Goal: Task Accomplishment & Management: Use online tool/utility

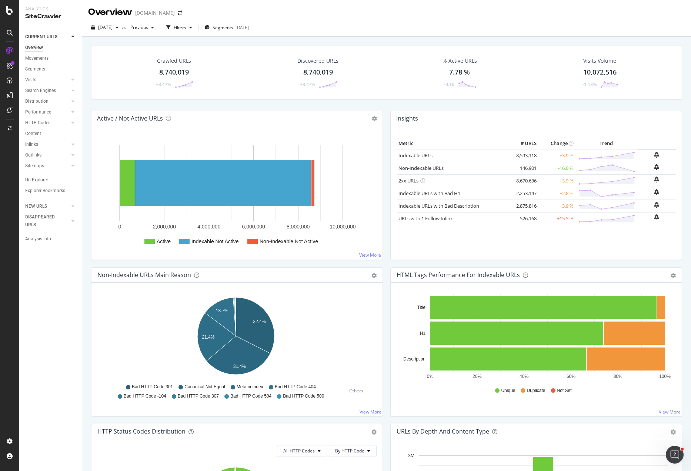
click at [336, 25] on div "[DATE] vs Previous Filters Segments [DATE]" at bounding box center [386, 28] width 609 height 15
click at [233, 26] on span "Segments" at bounding box center [223, 27] width 21 height 6
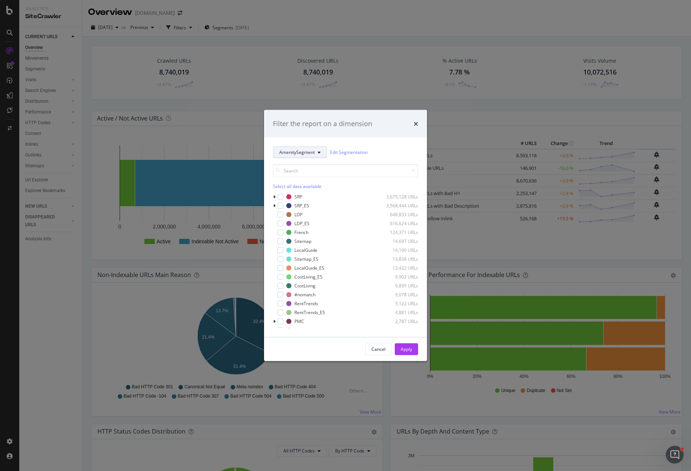
click at [297, 153] on span "AmenitySegment" at bounding box center [297, 152] width 36 height 6
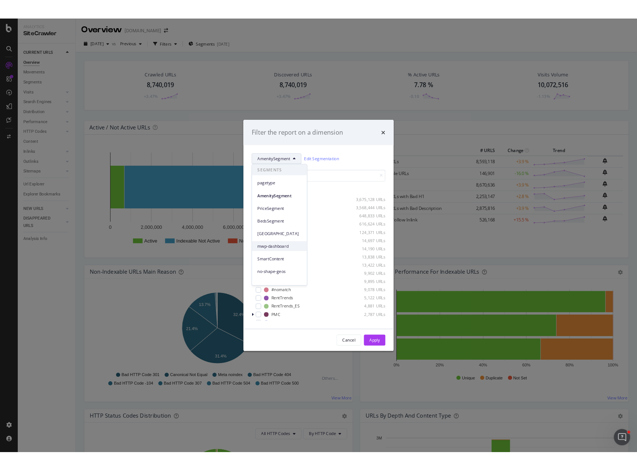
scroll to position [46, 0]
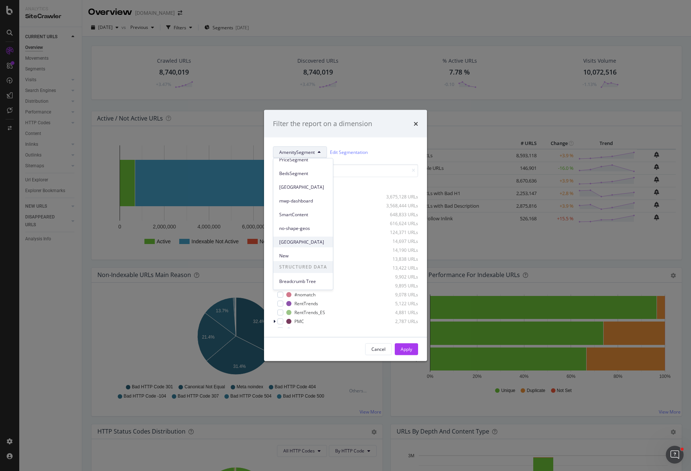
click at [293, 239] on span "[GEOGRAPHIC_DATA]" at bounding box center [303, 242] width 48 height 7
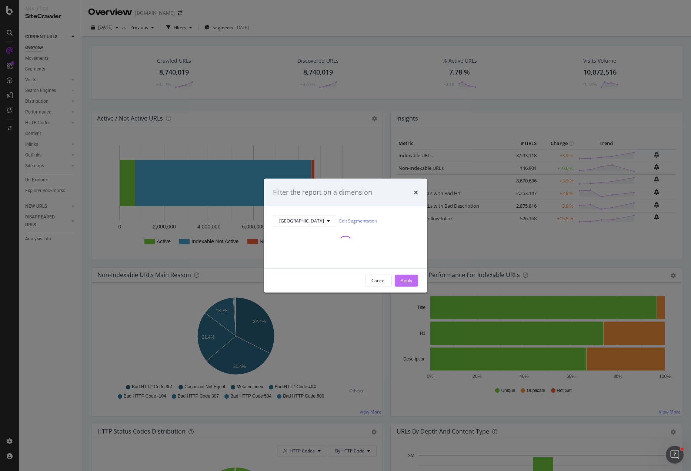
click at [409, 280] on div "Apply" at bounding box center [406, 280] width 11 height 6
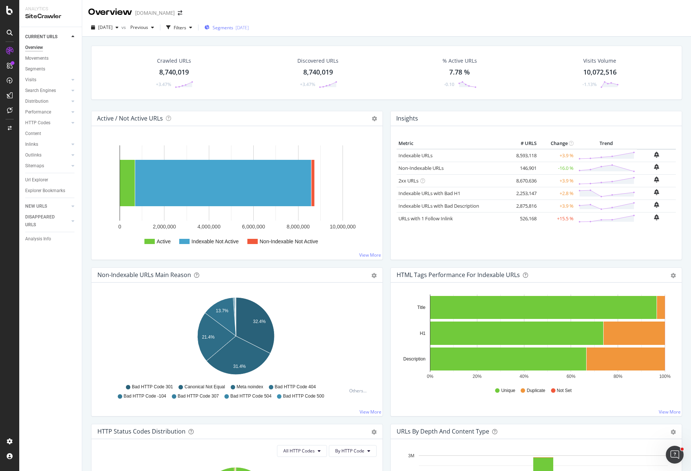
click at [233, 28] on span "Segments" at bounding box center [223, 27] width 21 height 6
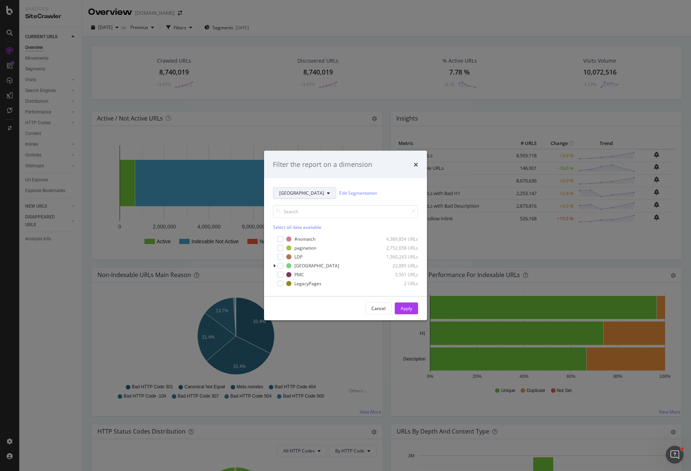
click at [291, 188] on button "[GEOGRAPHIC_DATA]" at bounding box center [304, 193] width 63 height 12
click at [293, 222] on span "pagetype" at bounding box center [303, 219] width 48 height 7
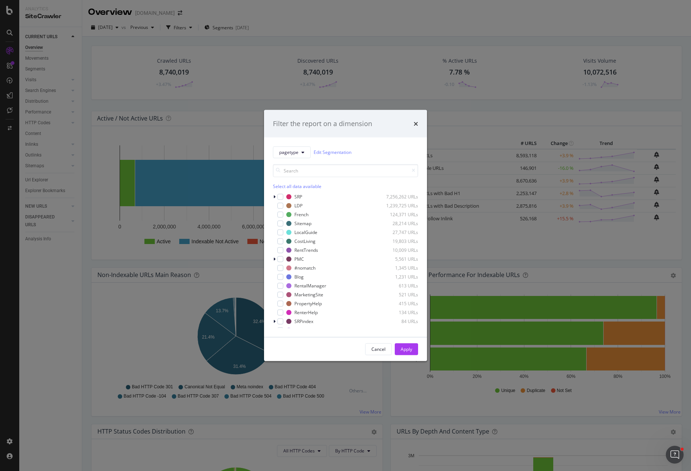
click at [273, 195] on div "pagetype Edit Segmentation Select all data available SRP 7,256,262 URLs LDP 1,2…" at bounding box center [345, 236] width 163 height 199
click at [274, 196] on icon "modal" at bounding box center [274, 196] width 2 height 4
click at [278, 215] on icon "modal" at bounding box center [279, 214] width 2 height 4
click at [293, 248] on div "coregeo 222,312 URLs" at bounding box center [345, 249] width 145 height 7
click at [405, 346] on div "Apply" at bounding box center [406, 349] width 11 height 6
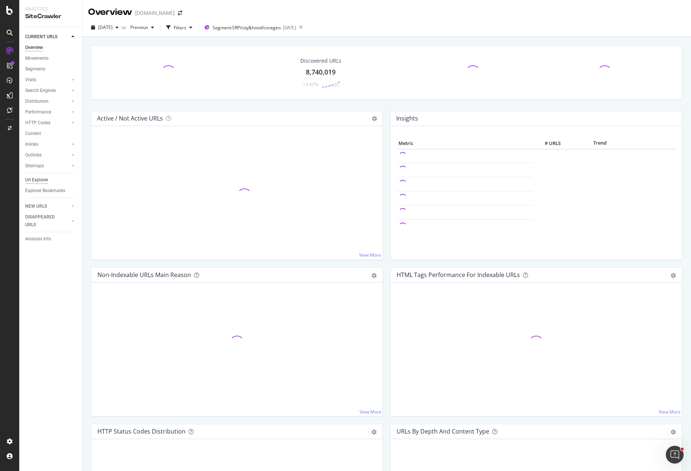
click at [37, 177] on div "Url Explorer" at bounding box center [36, 180] width 23 height 8
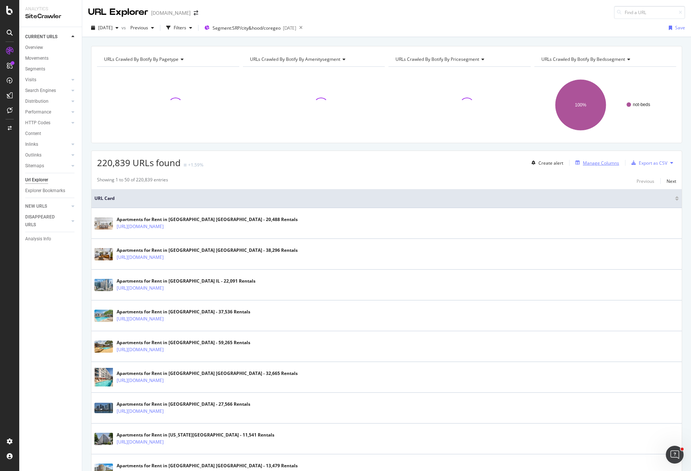
click at [593, 163] on div "Manage Columns" at bounding box center [601, 163] width 36 height 6
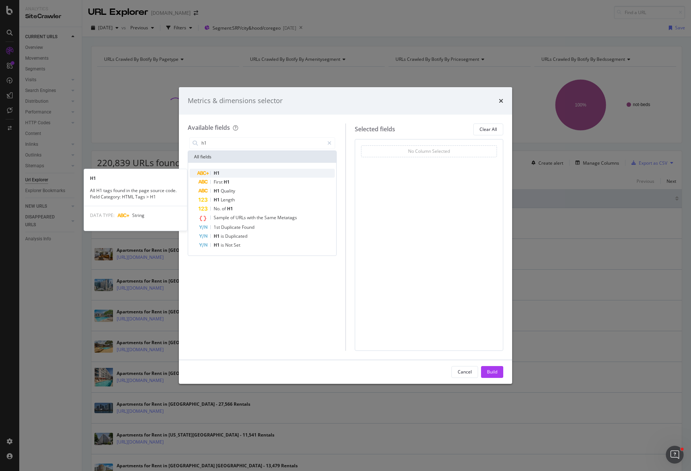
click at [221, 173] on div "H1" at bounding box center [267, 173] width 136 height 9
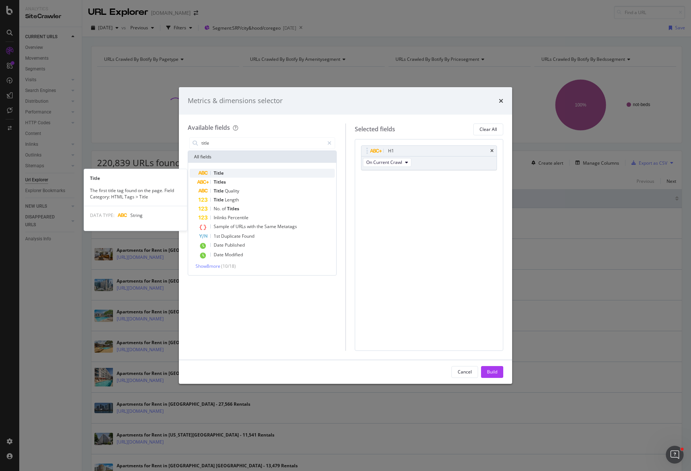
click at [228, 177] on div "Title" at bounding box center [267, 173] width 136 height 9
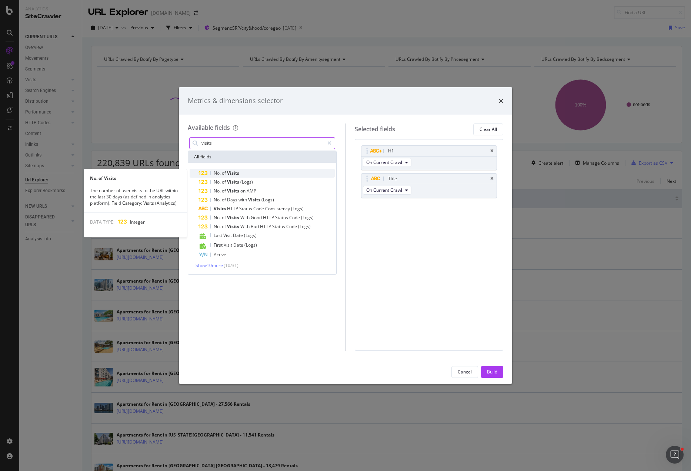
type input "visits"
click at [232, 172] on span "Visits" at bounding box center [233, 173] width 12 height 6
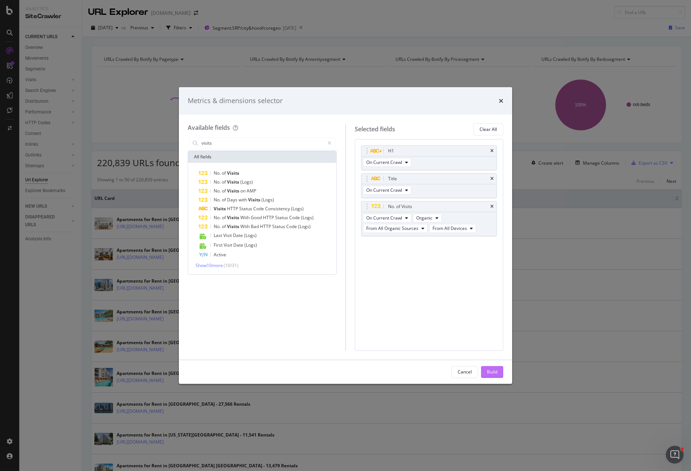
click at [498, 374] on button "Build" at bounding box center [492, 372] width 22 height 12
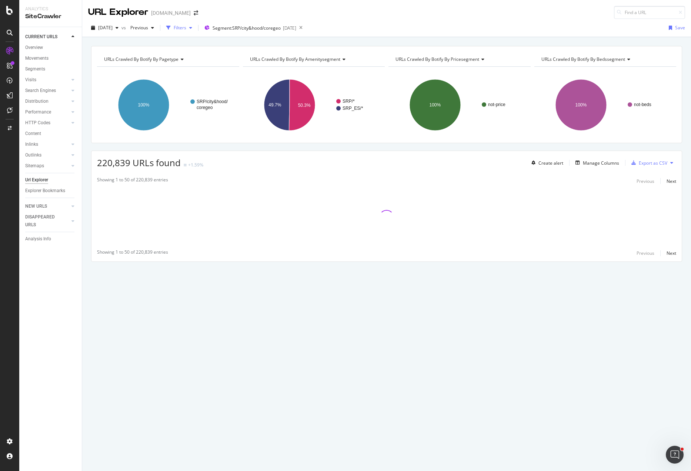
click at [186, 27] on div "Filters" at bounding box center [180, 27] width 13 height 6
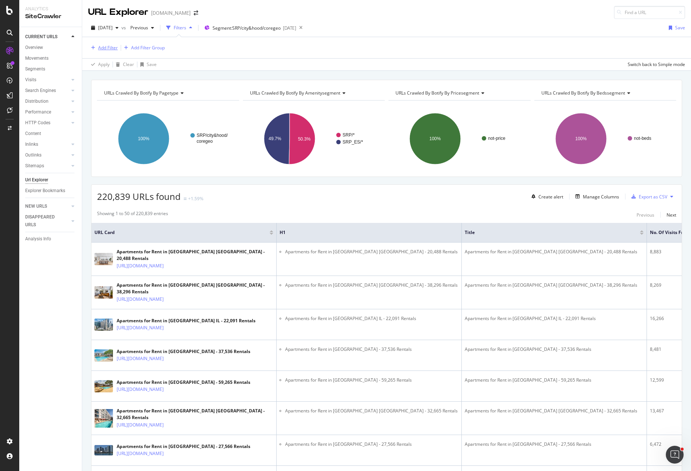
click at [107, 47] on div "Add Filter" at bounding box center [108, 47] width 20 height 6
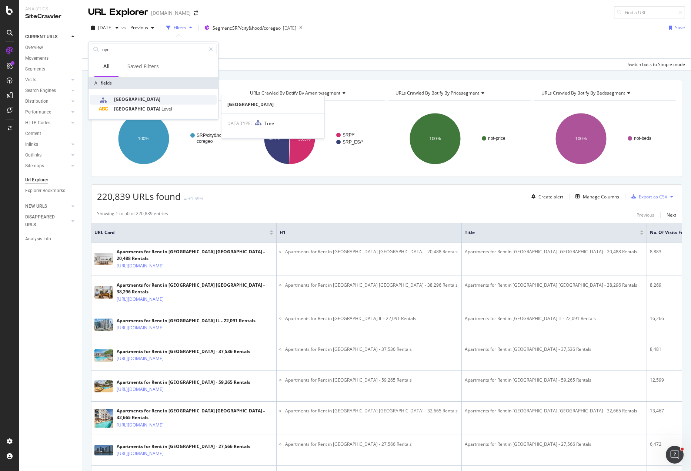
type input "nyc"
click at [135, 99] on div "[GEOGRAPHIC_DATA]" at bounding box center [158, 100] width 118 height 10
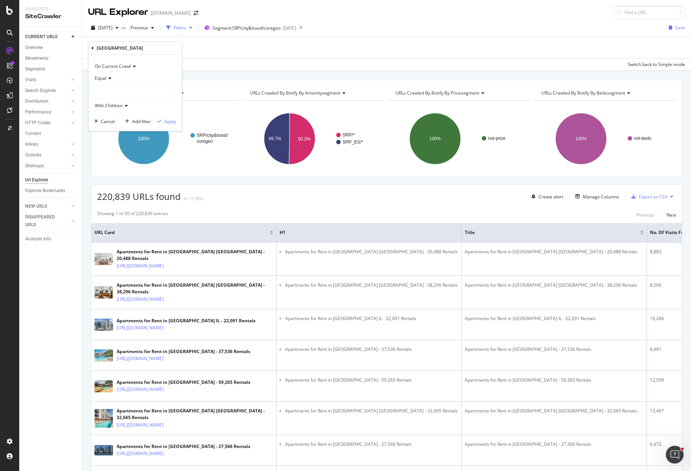
click at [103, 77] on span "Equal" at bounding box center [100, 78] width 11 height 6
click at [116, 76] on div "Equal" at bounding box center [135, 78] width 82 height 12
click at [121, 90] on div at bounding box center [135, 92] width 81 height 12
click at [100, 135] on icon at bounding box center [100, 135] width 3 height 4
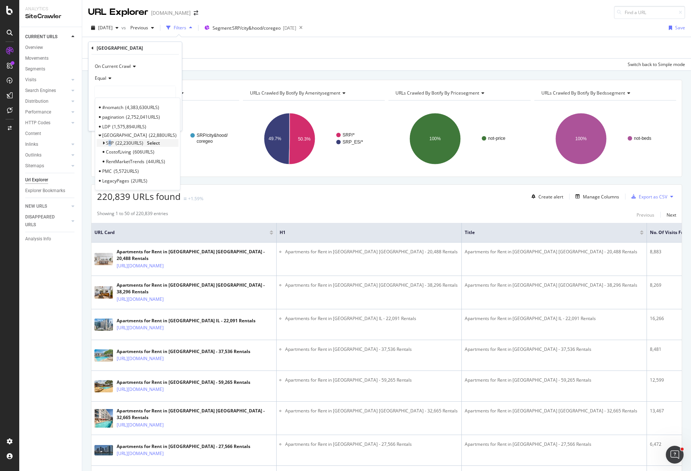
click at [110, 141] on span "SRP" at bounding box center [110, 143] width 8 height 6
click at [162, 160] on span "10,166 URLS" at bounding box center [148, 161] width 28 height 6
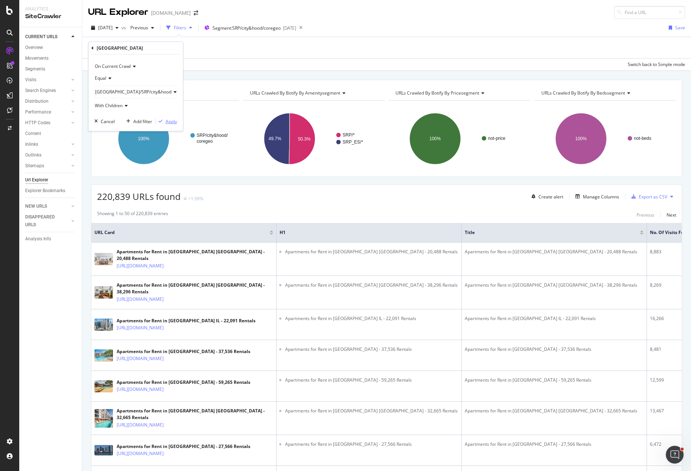
click at [168, 120] on div "Apply" at bounding box center [171, 121] width 11 height 6
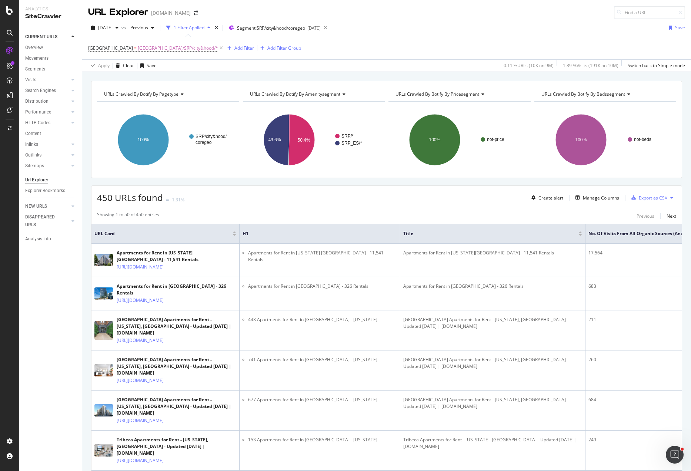
click at [648, 197] on div "Export as CSV" at bounding box center [653, 198] width 29 height 6
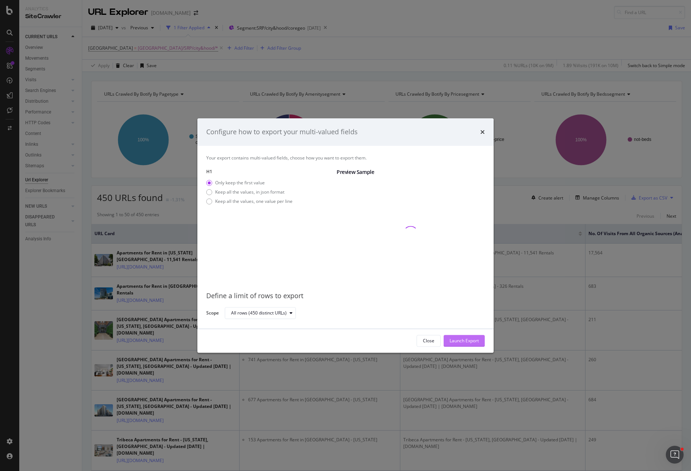
click at [468, 342] on div "Launch Export" at bounding box center [464, 340] width 29 height 6
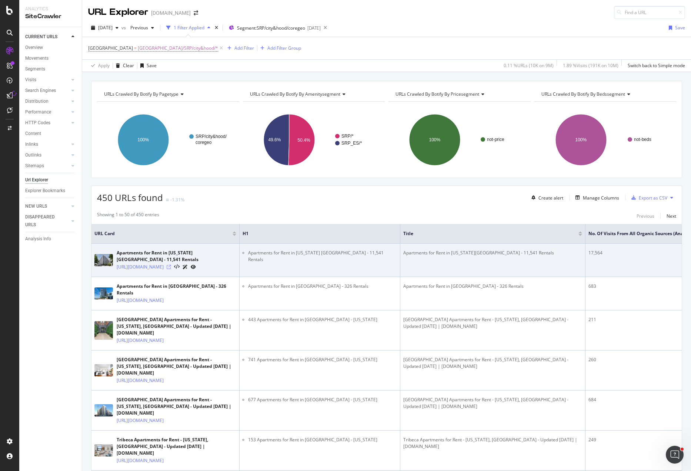
click at [171, 265] on icon at bounding box center [169, 267] width 4 height 4
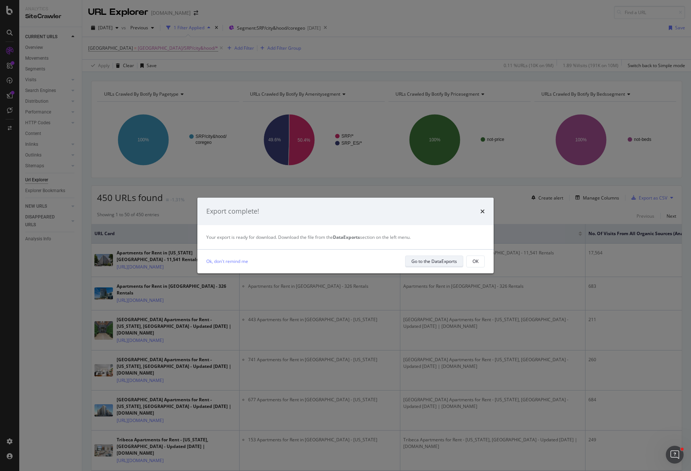
click at [446, 265] on div "Go to the DataExports" at bounding box center [435, 261] width 46 height 10
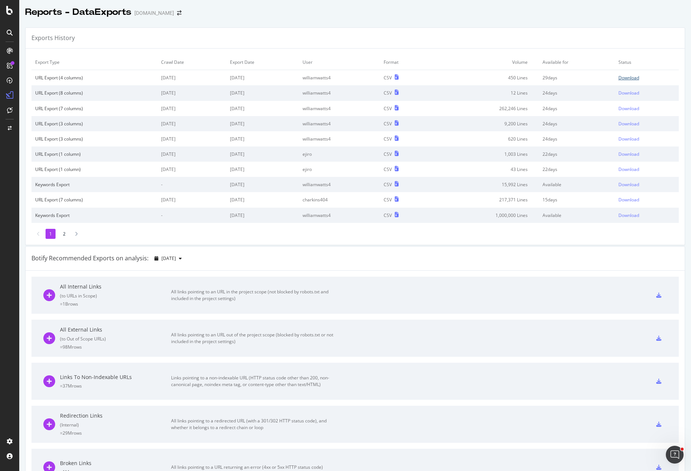
click at [624, 77] on div "Download" at bounding box center [629, 77] width 21 height 6
click at [619, 77] on div "Download" at bounding box center [629, 77] width 21 height 6
click at [371, 33] on div "Exports History" at bounding box center [356, 38] width 660 height 21
drag, startPoint x: 239, startPoint y: 152, endPoint x: 238, endPoint y: 165, distance: 13.0
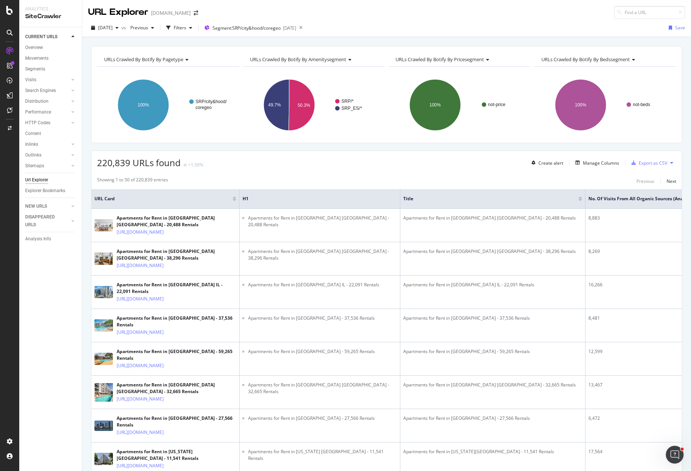
drag, startPoint x: 319, startPoint y: 192, endPoint x: 317, endPoint y: 187, distance: 5.8
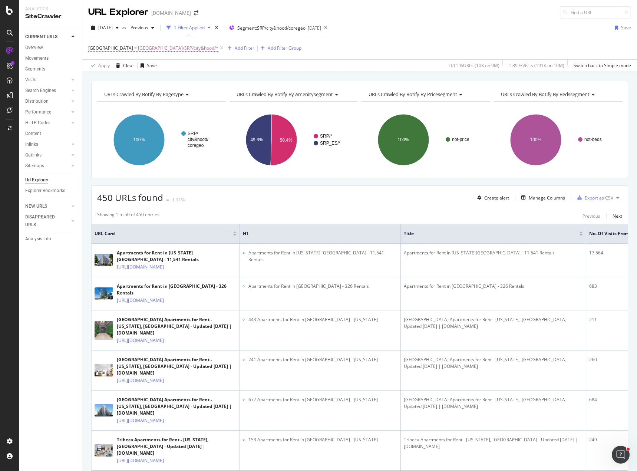
click at [54, 442] on div "Create and manage your segments" at bounding box center [58, 444] width 70 height 6
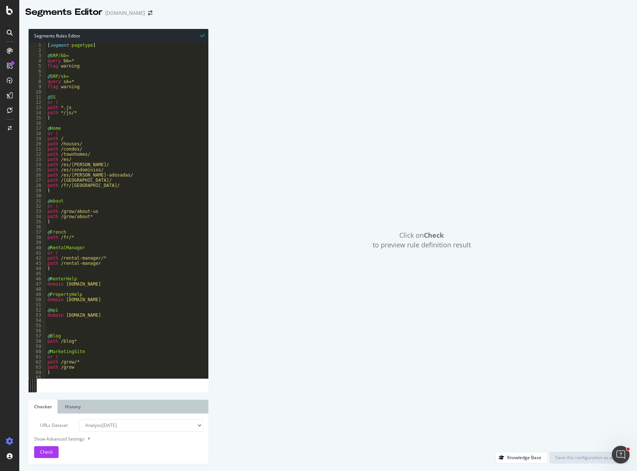
drag, startPoint x: 109, startPoint y: 426, endPoint x: 116, endPoint y: 427, distance: 6.7
click at [110, 426] on select "Analysis [DATE] Analysis [DATE] Analysis [DATE] Analysis [DATE] Analysis [DATE]…" at bounding box center [141, 425] width 124 height 13
select select "urlList"
click at [79, 419] on select "Analysis [DATE] Analysis [DATE] Analysis [DATE] Analysis [DATE] Analysis [DATE]…" at bounding box center [141, 425] width 124 height 13
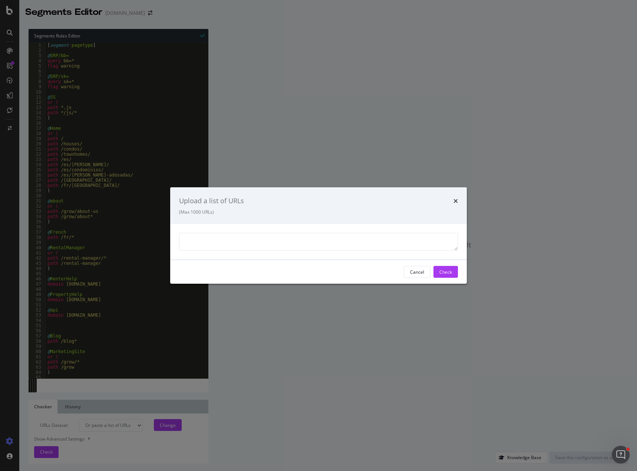
click at [253, 237] on textarea "modal" at bounding box center [318, 242] width 279 height 18
type textarea "[URL][DOMAIN_NAME]"
click at [452, 269] on button "Check" at bounding box center [445, 272] width 24 height 12
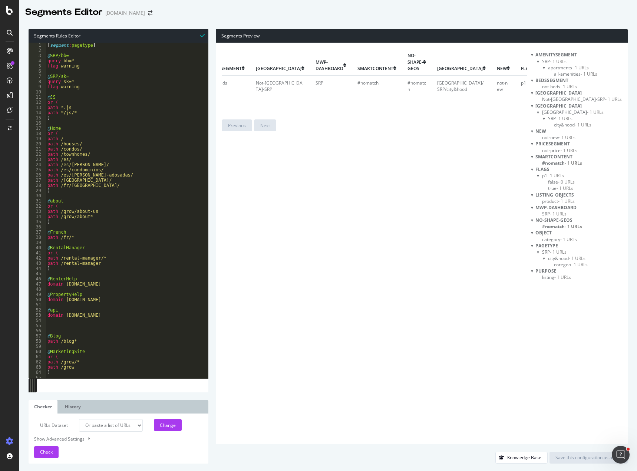
scroll to position [0, 263]
drag, startPoint x: 335, startPoint y: 68, endPoint x: 328, endPoint y: 67, distance: 7.8
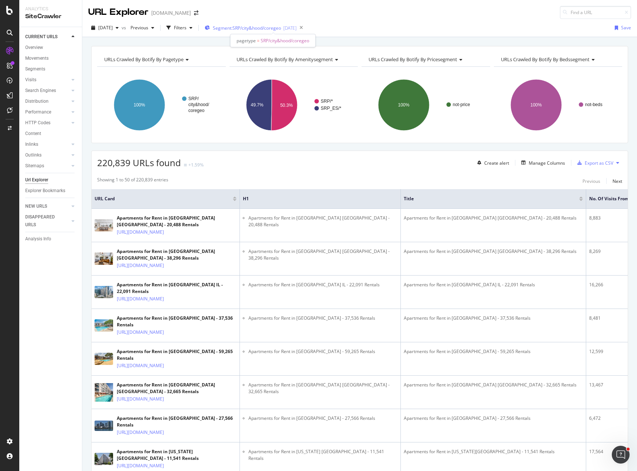
click at [262, 28] on span "Segment: SRP/city&hood/coregeo" at bounding box center [247, 28] width 68 height 6
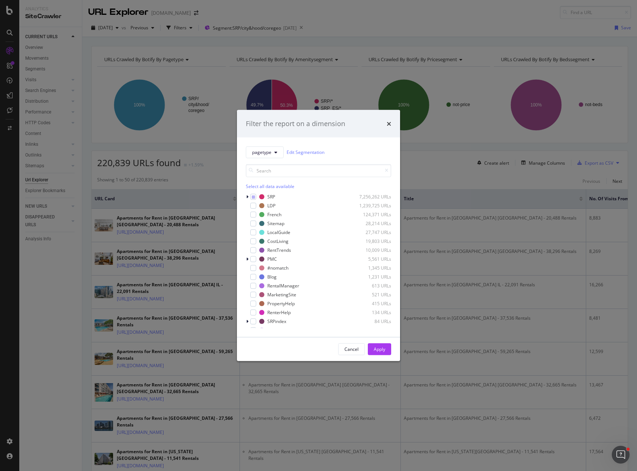
click at [213, 65] on div "Filter the report on a dimension pagetype Edit Segmentation Select all data ava…" at bounding box center [318, 235] width 637 height 471
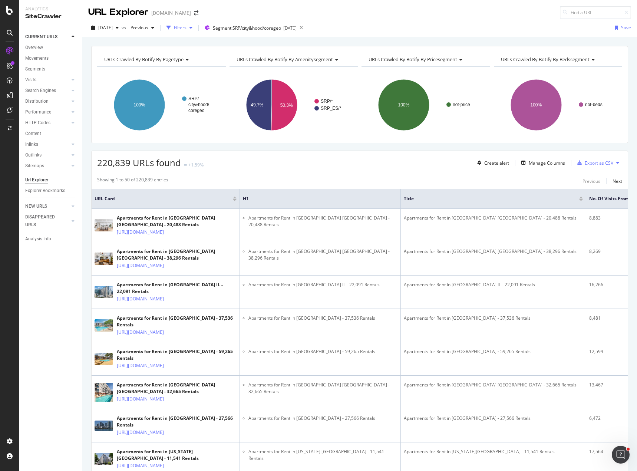
click at [186, 28] on div "Filters" at bounding box center [180, 27] width 13 height 6
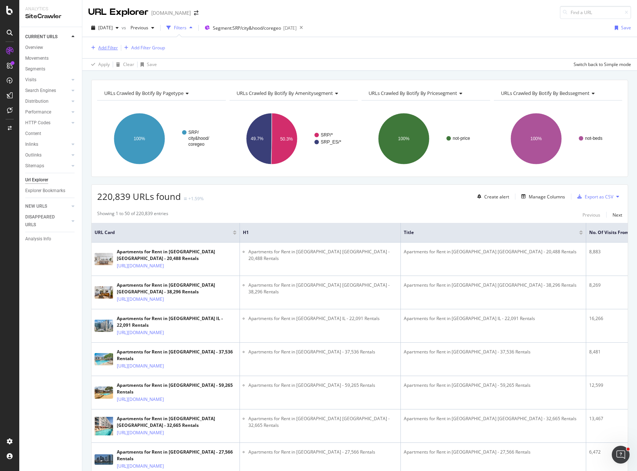
click at [103, 46] on div "Add Filter" at bounding box center [108, 47] width 20 height 6
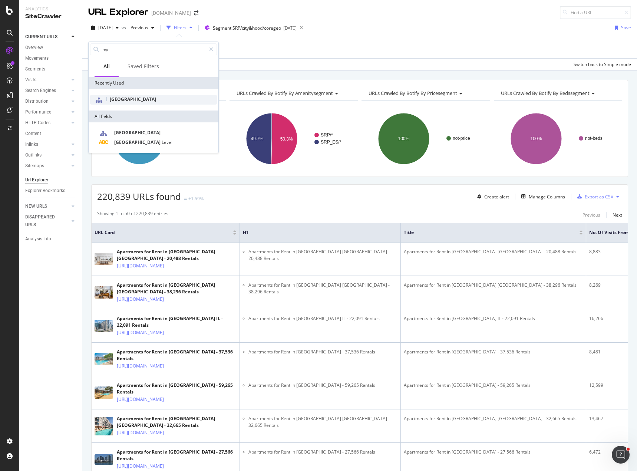
type input "nyc"
click at [114, 99] on span "[GEOGRAPHIC_DATA]" at bounding box center [133, 99] width 46 height 6
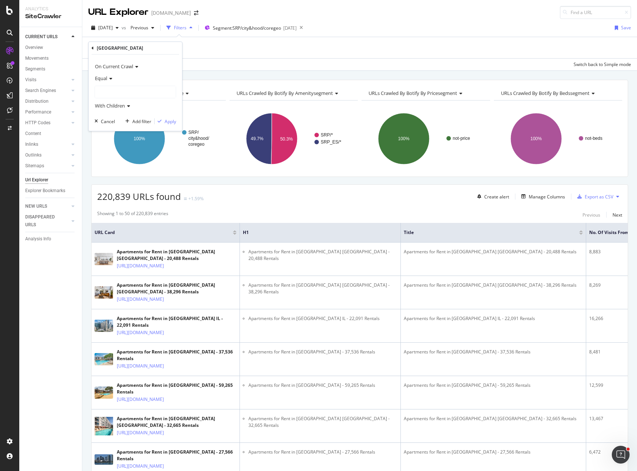
click at [103, 78] on span "Equal" at bounding box center [101, 78] width 12 height 7
click at [112, 69] on span "On Current Crawl" at bounding box center [114, 66] width 38 height 7
drag, startPoint x: 160, startPoint y: 65, endPoint x: 156, endPoint y: 70, distance: 6.6
click at [161, 65] on div "On Current Crawl" at bounding box center [135, 66] width 82 height 12
click at [107, 78] on span "Equal" at bounding box center [101, 78] width 12 height 7
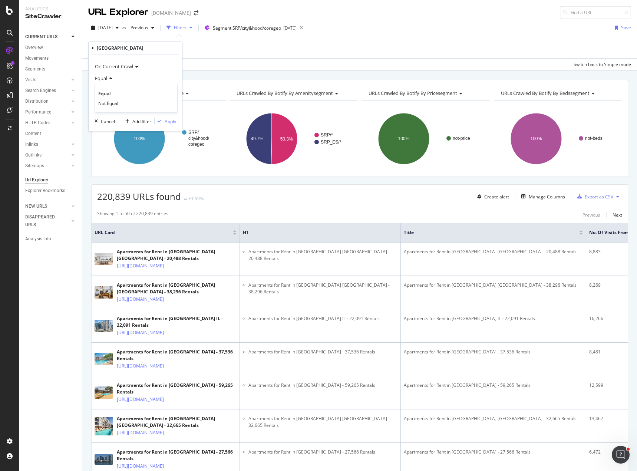
click at [147, 73] on div "Equal" at bounding box center [135, 78] width 82 height 12
click at [118, 94] on div at bounding box center [135, 92] width 81 height 12
click at [100, 135] on icon at bounding box center [100, 135] width 3 height 4
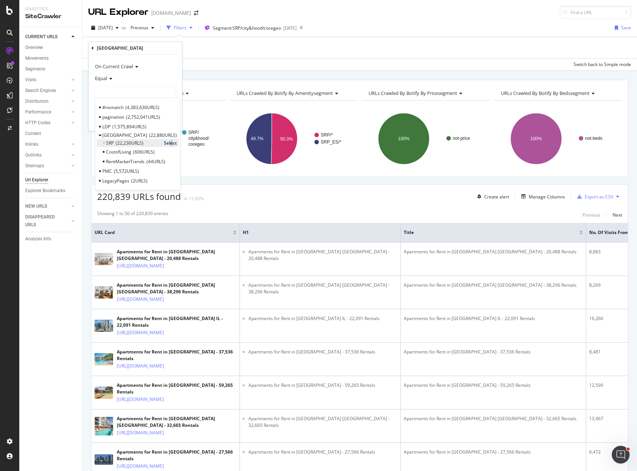
click at [169, 142] on span "Select" at bounding box center [170, 143] width 13 height 6
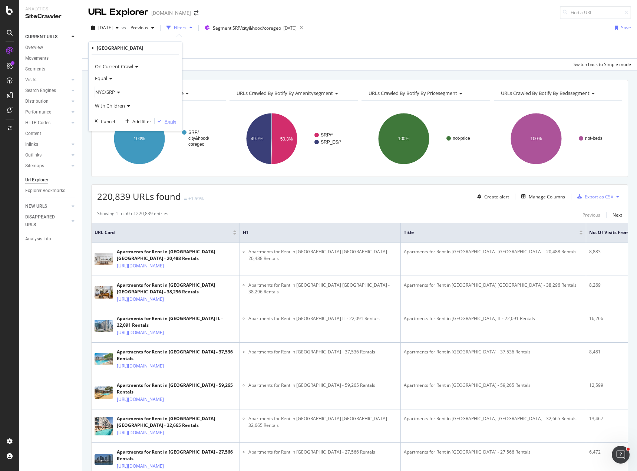
click at [172, 123] on div "Apply" at bounding box center [170, 121] width 11 height 6
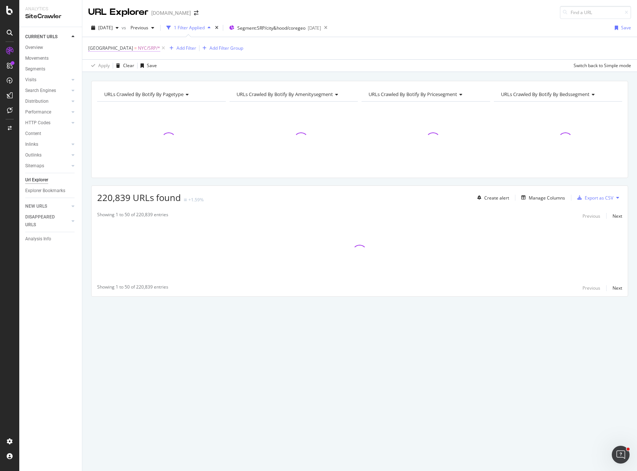
click at [138, 50] on span "NYC/SRP/*" at bounding box center [149, 48] width 22 height 10
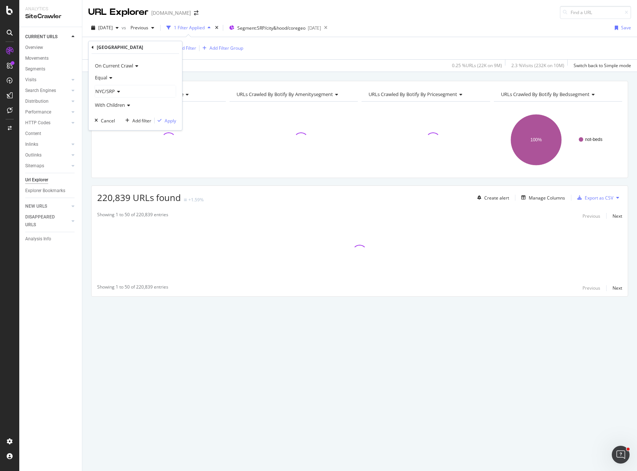
click at [112, 92] on span "NYC/SRP" at bounding box center [105, 91] width 20 height 7
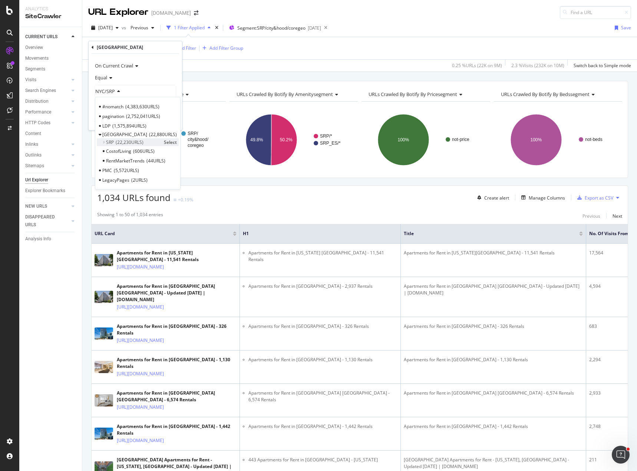
click at [104, 142] on icon at bounding box center [103, 142] width 3 height 4
click at [127, 160] on span "city&hood" at bounding box center [122, 160] width 21 height 6
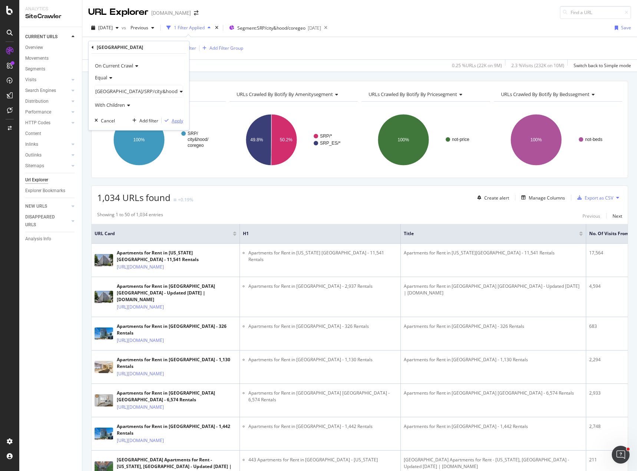
click at [172, 121] on div "Apply" at bounding box center [177, 120] width 11 height 6
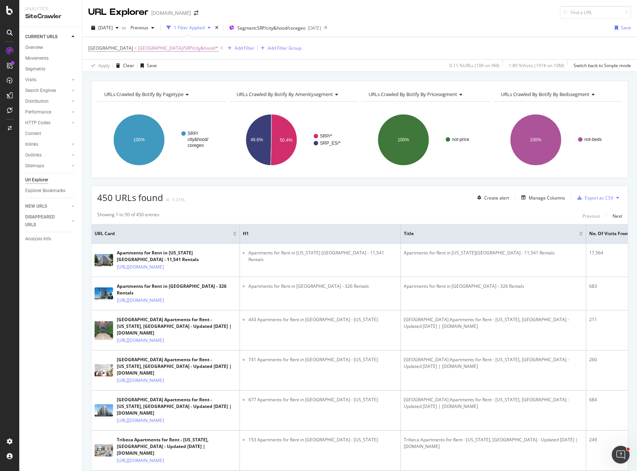
click at [250, 200] on div "450 URLs found -1.31% Create alert Manage Columns Export as CSV" at bounding box center [360, 195] width 536 height 18
click at [588, 11] on input at bounding box center [595, 12] width 71 height 13
click at [235, 48] on div "Add Filter" at bounding box center [245, 48] width 20 height 6
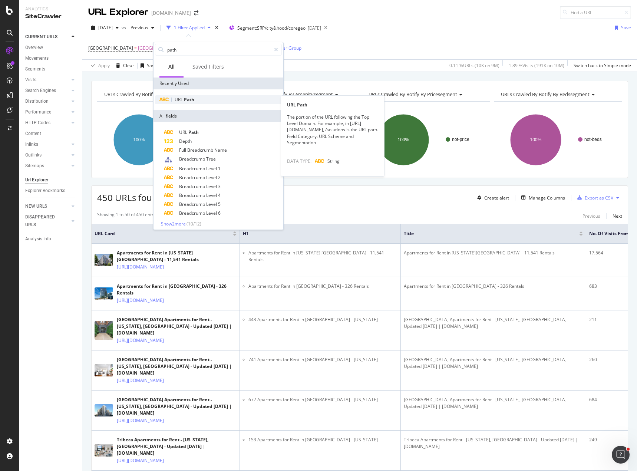
type input "path"
click at [202, 97] on div "URL Path" at bounding box center [218, 99] width 127 height 9
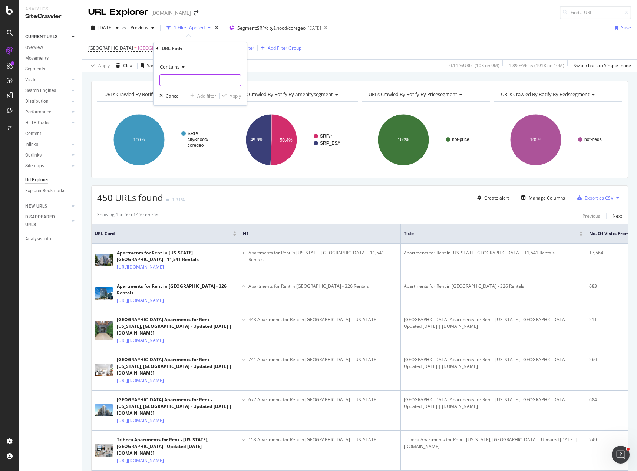
click at [186, 78] on input "text" at bounding box center [200, 80] width 81 height 12
type input "turtle"
click at [240, 95] on div "Apply" at bounding box center [234, 96] width 11 height 6
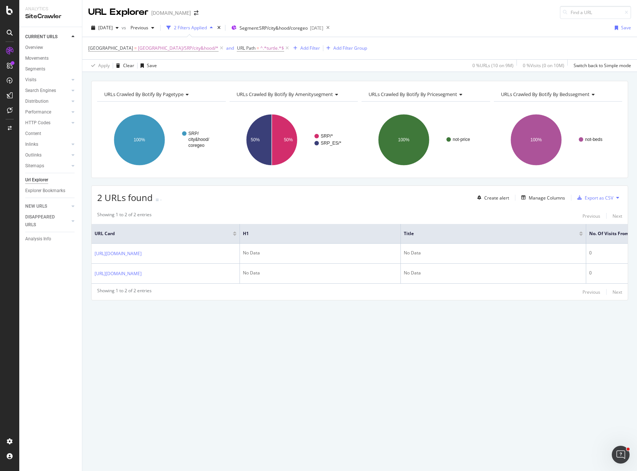
click at [512, 29] on div "[DATE] vs Previous 2 Filters Applied Segment: SRP/city&hood/coregeo [DATE] Save" at bounding box center [359, 29] width 554 height 15
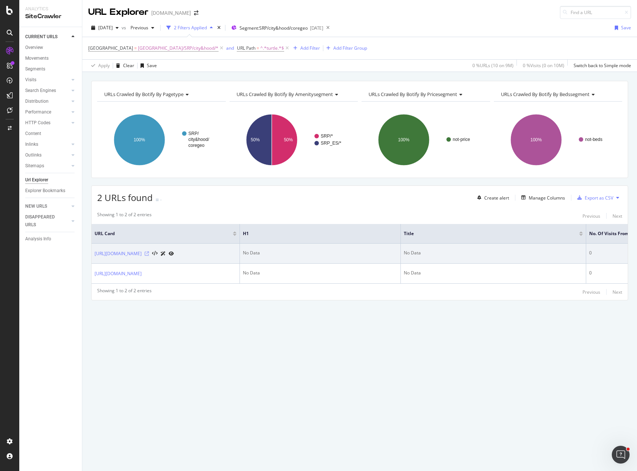
click at [149, 256] on icon at bounding box center [147, 253] width 4 height 4
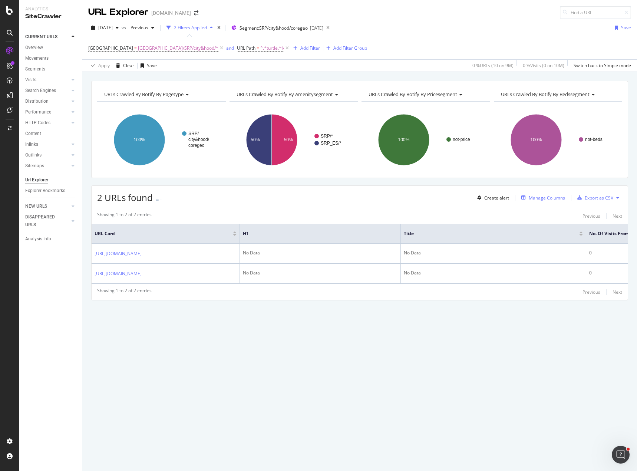
click at [548, 198] on div "Manage Columns" at bounding box center [546, 198] width 36 height 6
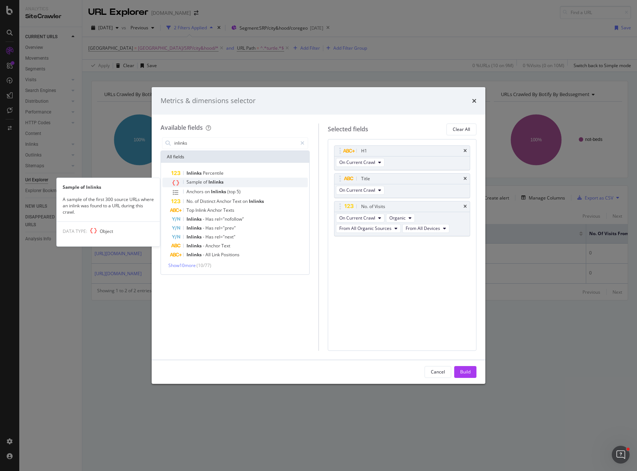
type input "inlinks"
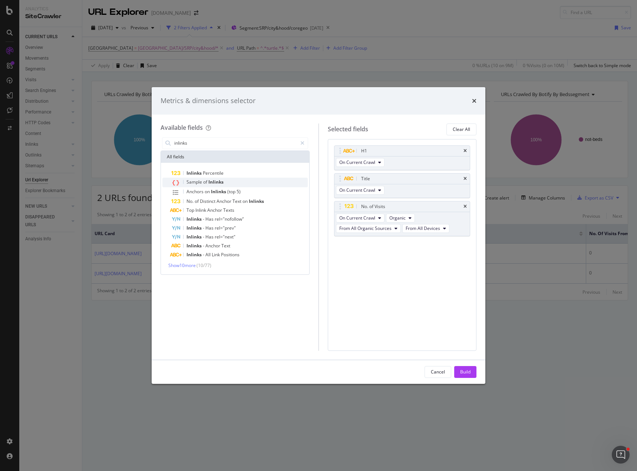
click at [209, 183] on span "Inlinks" at bounding box center [215, 182] width 15 height 6
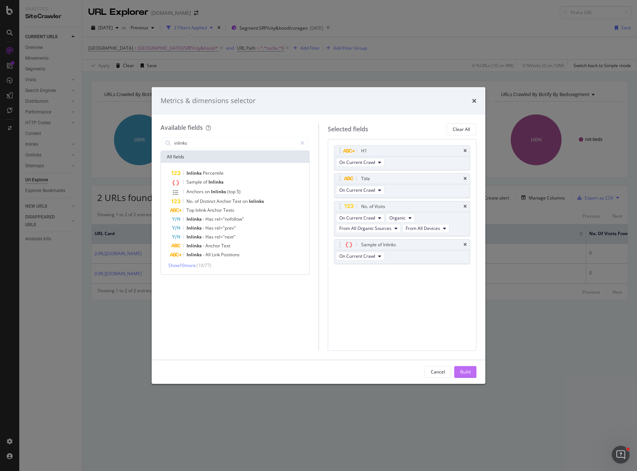
click at [465, 370] on div "Build" at bounding box center [465, 371] width 10 height 6
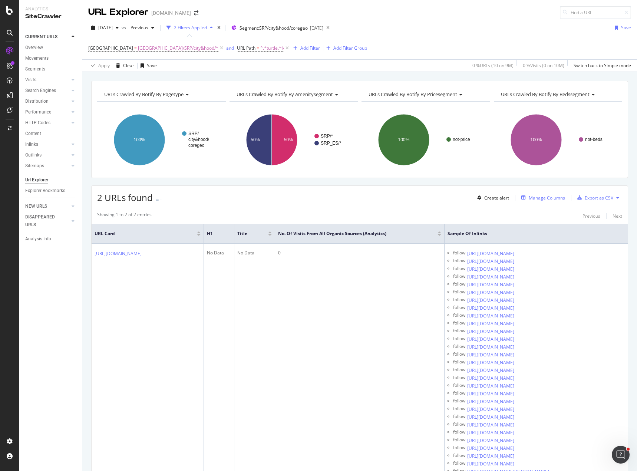
click at [532, 196] on div "Manage Columns" at bounding box center [546, 198] width 36 height 6
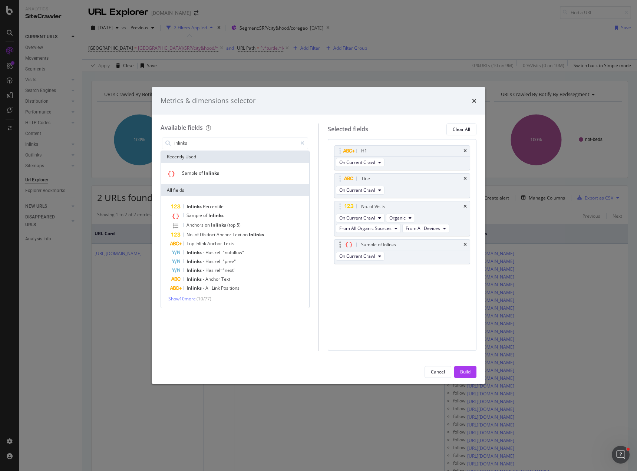
type input "inlinks"
click at [463, 244] on div "Sample of Inlinks" at bounding box center [402, 244] width 136 height 10
click at [206, 236] on span "Distinct" at bounding box center [208, 234] width 17 height 6
click at [465, 271] on icon "times" at bounding box center [464, 272] width 3 height 4
click at [184, 301] on span "Show 10 more" at bounding box center [181, 298] width 27 height 6
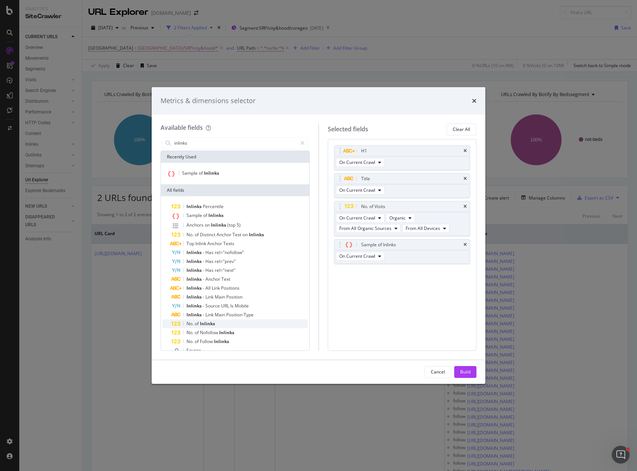
click at [210, 322] on span "Inlinks" at bounding box center [207, 323] width 15 height 6
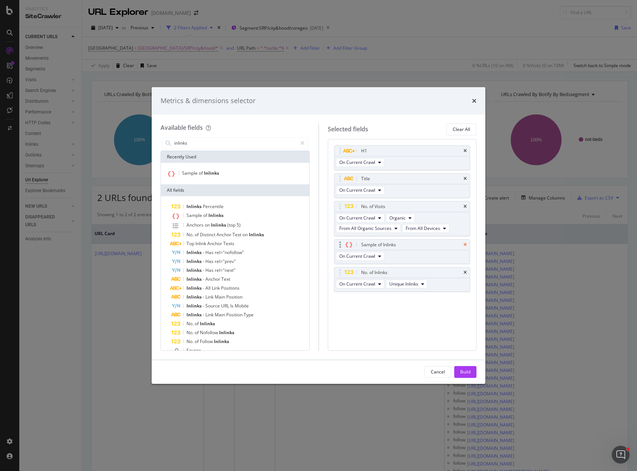
click at [465, 242] on icon "times" at bounding box center [464, 244] width 3 height 4
drag, startPoint x: 470, startPoint y: 372, endPoint x: 420, endPoint y: 328, distance: 66.4
click at [470, 371] on div "Build" at bounding box center [465, 371] width 10 height 6
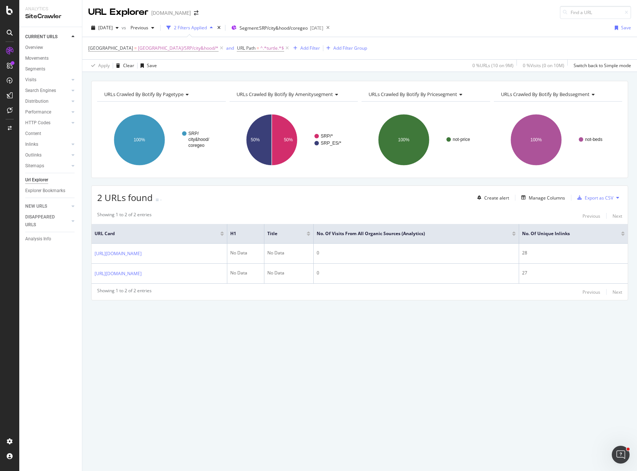
click at [412, 330] on div "URLs Crawled By Botify By pagetype Chart (by Value) Table Expand Export as CSV …" at bounding box center [359, 271] width 554 height 399
click at [260, 49] on span "^.*turtle.*$" at bounding box center [272, 48] width 24 height 10
click at [191, 75] on input "turtle" at bounding box center [207, 79] width 70 height 12
type input "silver-lake"
click at [247, 96] on div "Apply" at bounding box center [247, 95] width 11 height 6
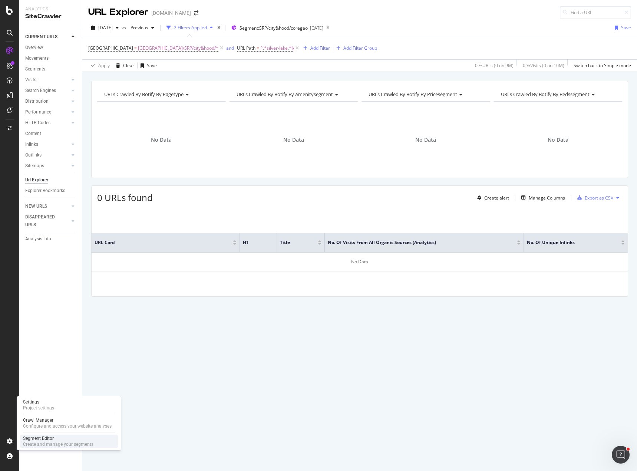
click at [64, 439] on div "Segment Editor" at bounding box center [58, 438] width 70 height 6
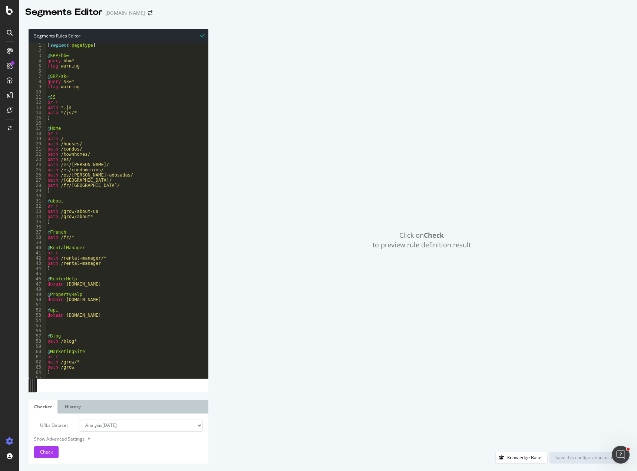
type textarea "path *.js"
click at [145, 107] on div "[ segment : pagetype ] @ SRP/bb= query bb=* flag warning @ SRP/sk= query sk=* f…" at bounding box center [161, 213] width 230 height 340
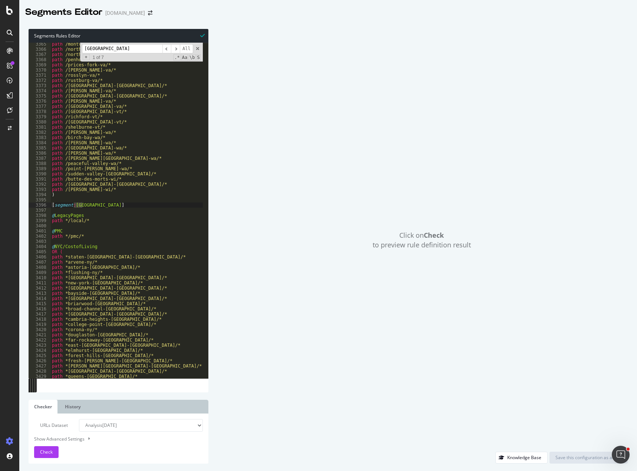
scroll to position [10657, 0]
type input "[GEOGRAPHIC_DATA]"
type textarea "path *[GEOGRAPHIC_DATA]-[GEOGRAPHIC_DATA]/*"
click at [122, 289] on div "path /[GEOGRAPHIC_DATA]-[GEOGRAPHIC_DATA]/* path /north-[GEOGRAPHIC_DATA]-[GEOG…" at bounding box center [165, 212] width 230 height 340
paste input "staten-[GEOGRAPHIC_DATA]-[GEOGRAPHIC_DATA]"
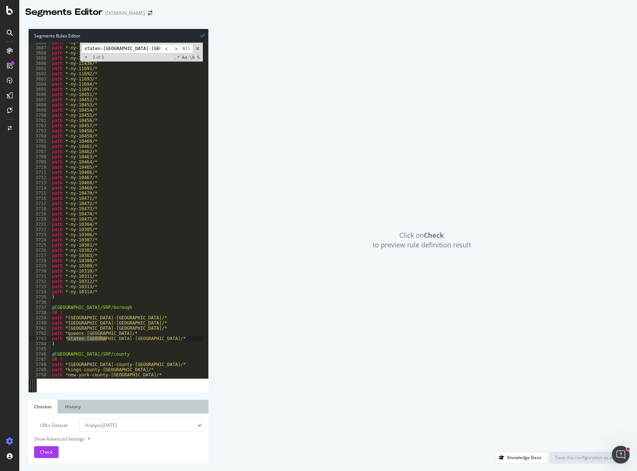
scroll to position [11743, 0]
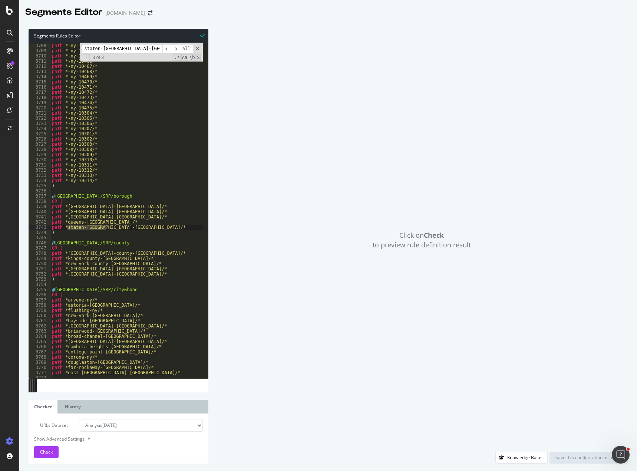
type input "staten-[GEOGRAPHIC_DATA]-[GEOGRAPHIC_DATA]"
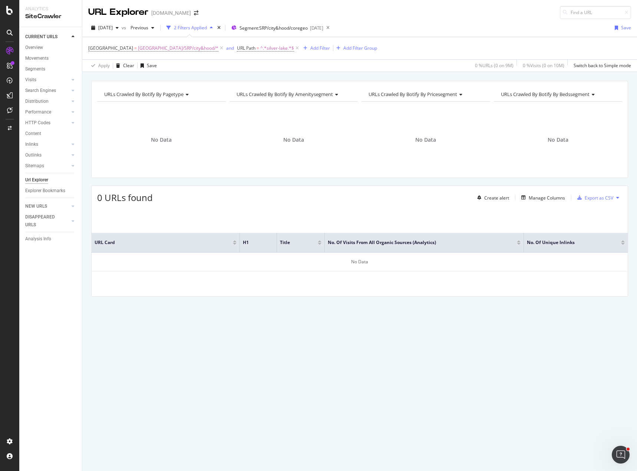
click at [188, 185] on div "URLs Crawled By Botify By pagetype Chart (by Value) Table Expand Export as CSV …" at bounding box center [359, 202] width 554 height 242
click at [294, 47] on icon at bounding box center [297, 47] width 6 height 7
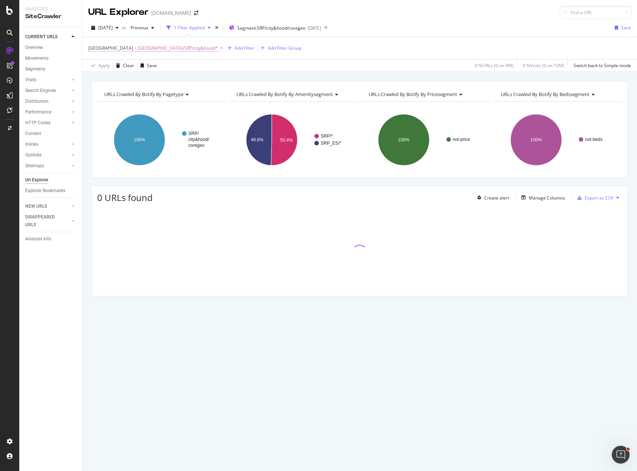
click at [138, 48] on span "[GEOGRAPHIC_DATA]/SRP/city&hood/*" at bounding box center [178, 48] width 80 height 10
click at [126, 92] on span "[GEOGRAPHIC_DATA]/SRP/city&hood" at bounding box center [136, 91] width 82 height 7
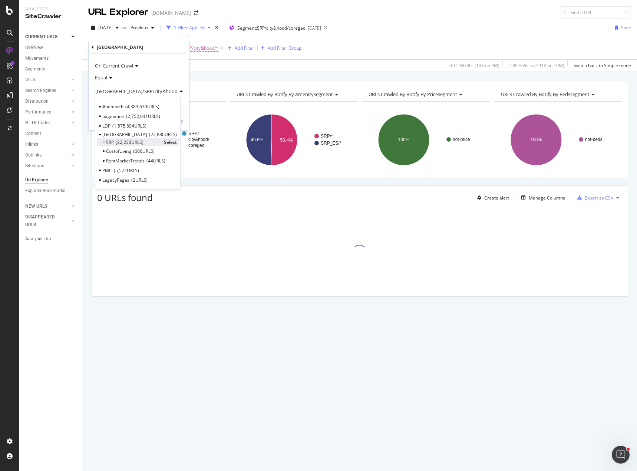
click at [102, 142] on icon at bounding box center [103, 142] width 3 height 4
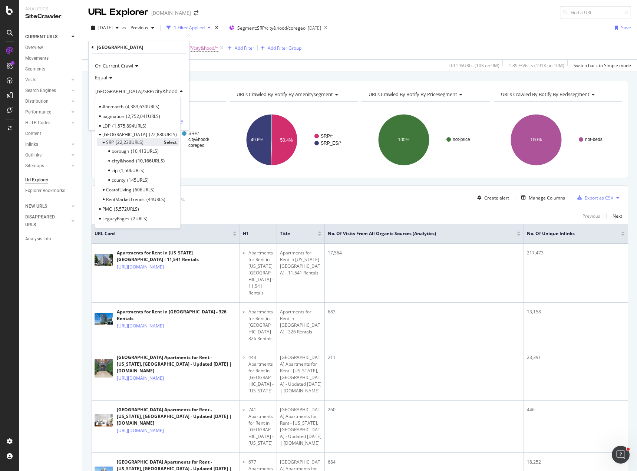
click at [168, 140] on span "Select" at bounding box center [170, 142] width 13 height 6
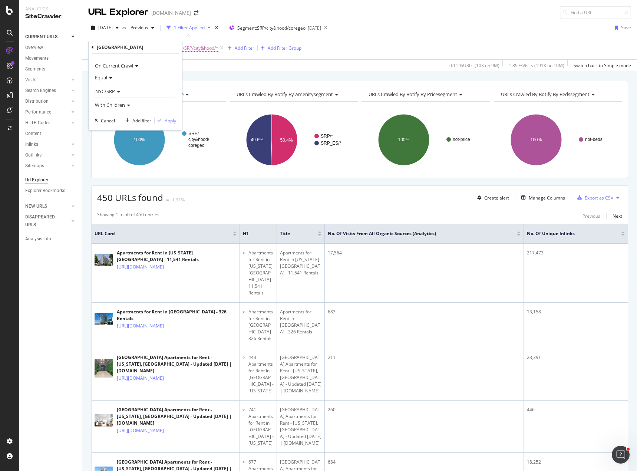
click at [169, 120] on div "Apply" at bounding box center [170, 120] width 11 height 6
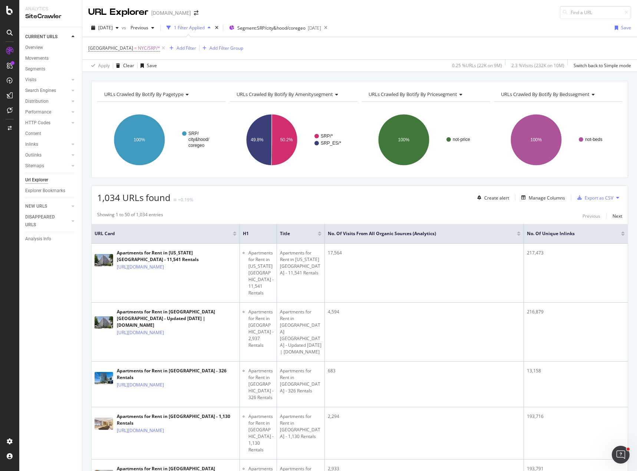
click at [444, 199] on div "1,034 URLs found +0.19% Create alert Manage Columns Export as CSV" at bounding box center [360, 195] width 536 height 18
click at [594, 199] on div "Export as CSV" at bounding box center [598, 198] width 29 height 6
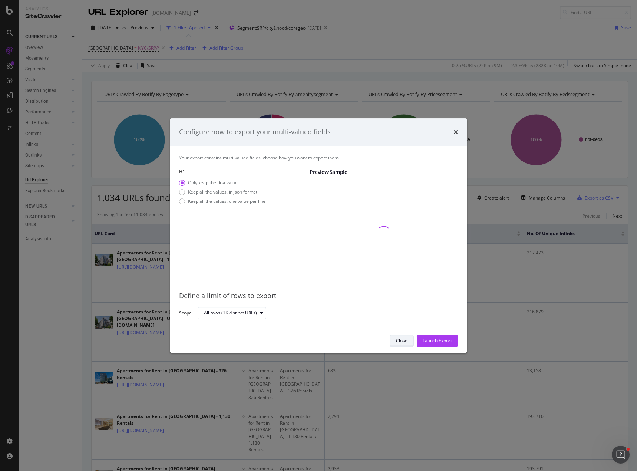
click at [410, 339] on button "Close" at bounding box center [401, 341] width 24 height 12
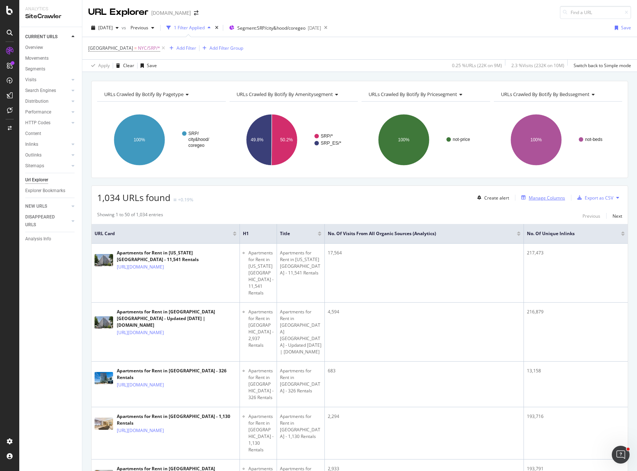
click at [533, 196] on div "Manage Columns" at bounding box center [546, 198] width 36 height 6
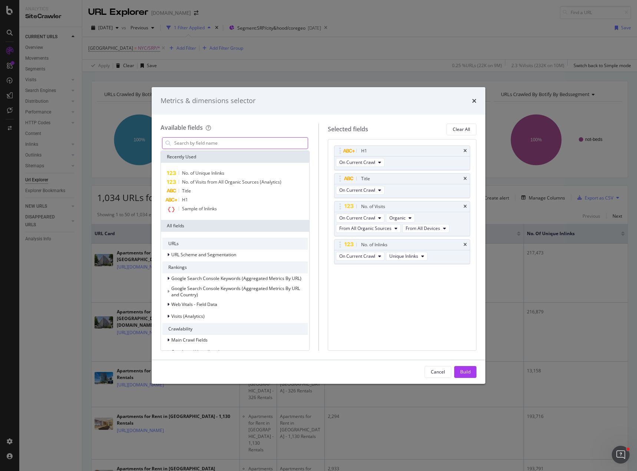
click at [204, 142] on input "modal" at bounding box center [240, 142] width 134 height 11
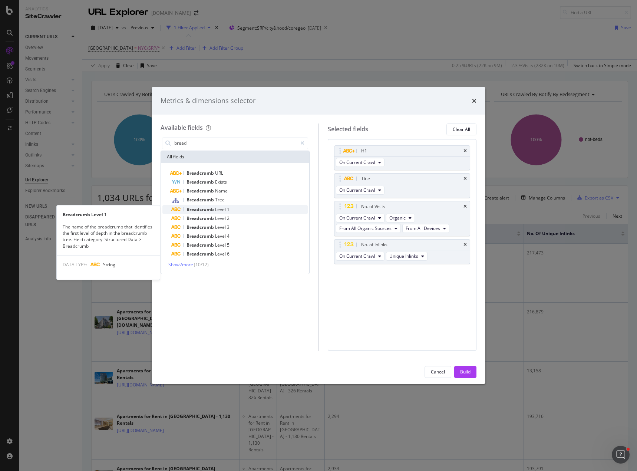
type input "bread"
click at [222, 210] on span "Level" at bounding box center [221, 209] width 12 height 6
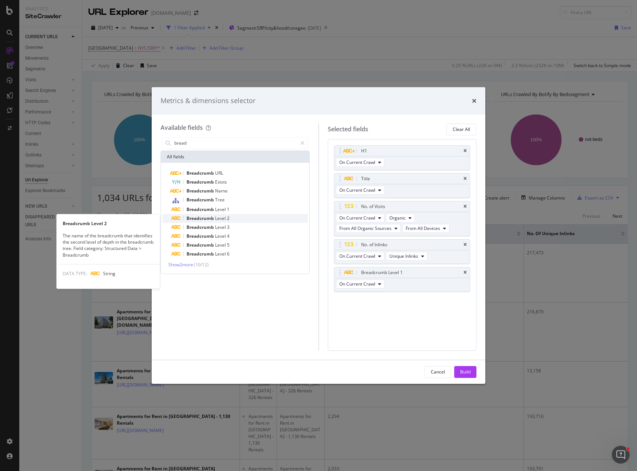
click at [222, 218] on span "Level" at bounding box center [221, 218] width 12 height 6
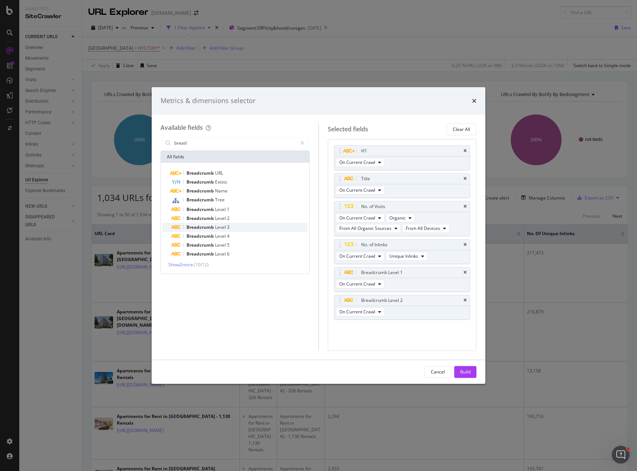
click at [218, 229] on span "Level" at bounding box center [221, 227] width 12 height 6
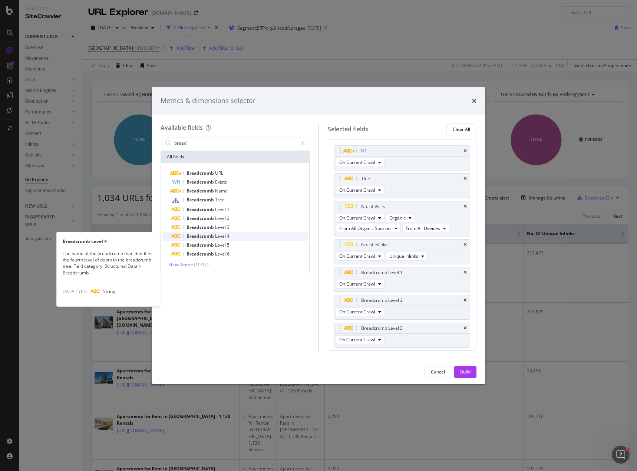
click at [219, 235] on span "Level" at bounding box center [221, 236] width 12 height 6
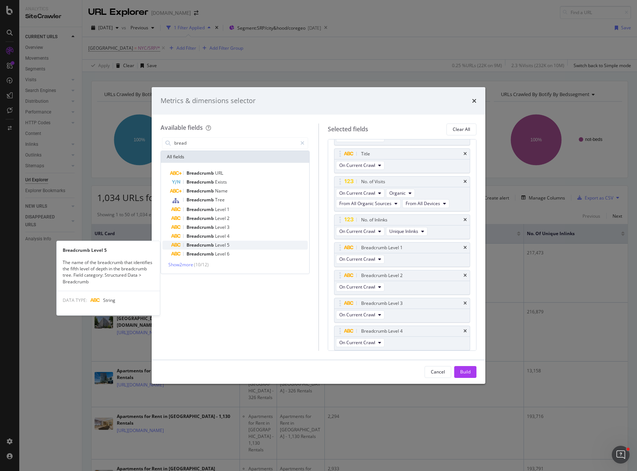
click at [219, 246] on span "Level" at bounding box center [221, 245] width 12 height 6
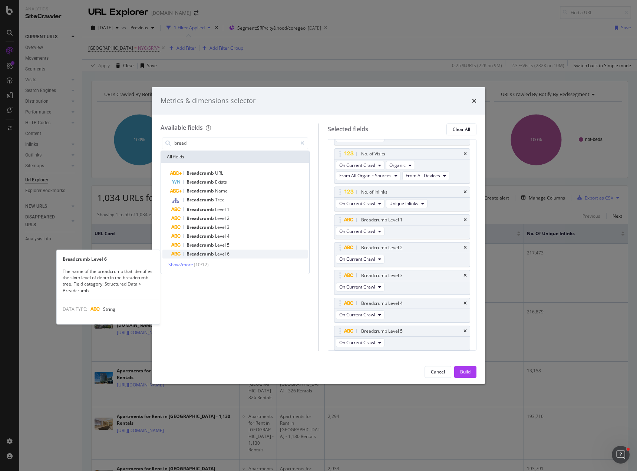
click at [224, 254] on span "Level" at bounding box center [221, 253] width 12 height 6
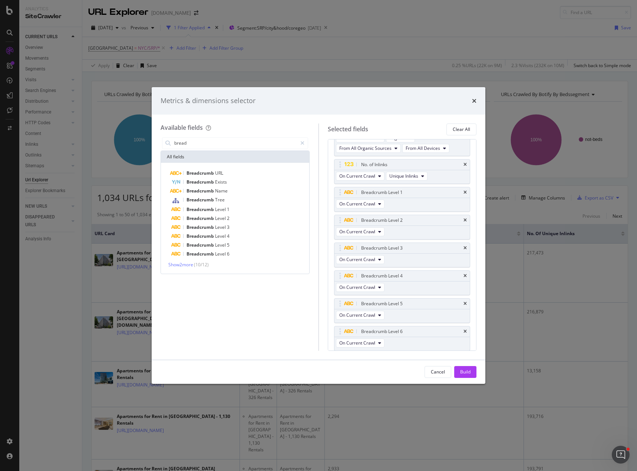
scroll to position [80, 0]
click at [467, 371] on div "Build" at bounding box center [465, 371] width 10 height 6
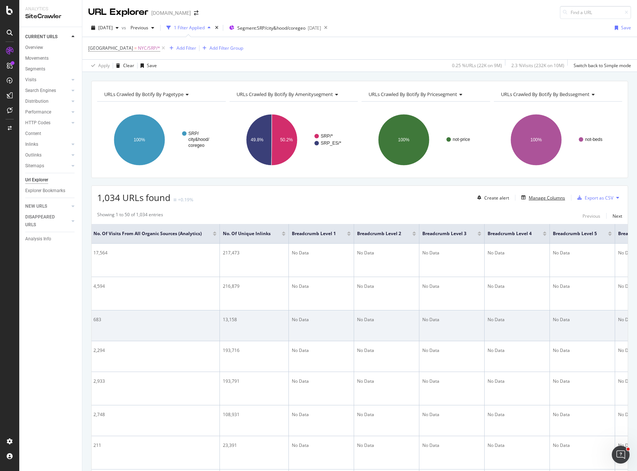
scroll to position [0, 566]
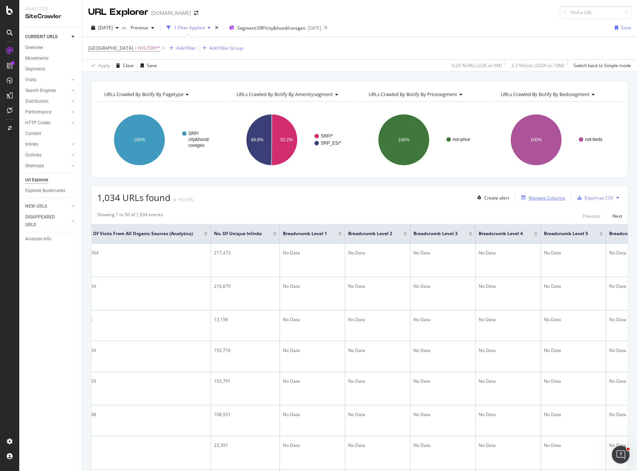
click at [539, 199] on div "Manage Columns" at bounding box center [546, 198] width 36 height 6
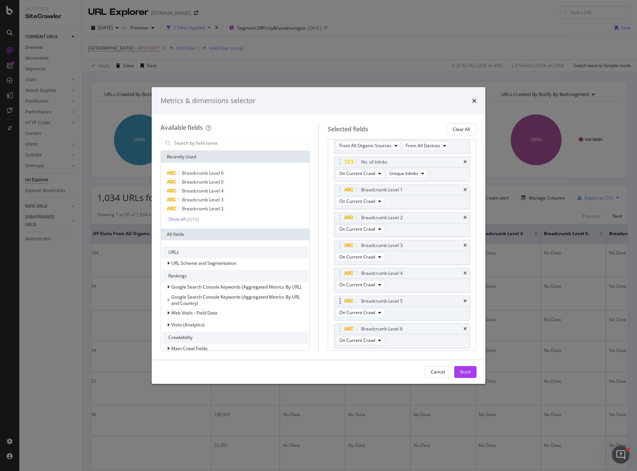
scroll to position [105, 0]
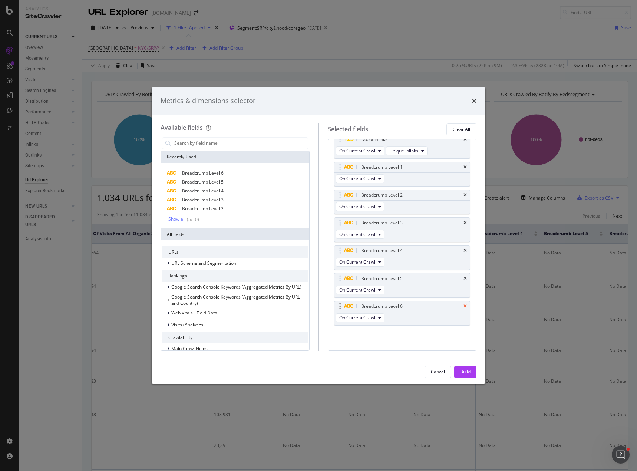
click at [463, 304] on icon "times" at bounding box center [464, 306] width 3 height 4
click at [463, 279] on icon "times" at bounding box center [464, 278] width 3 height 4
click at [461, 249] on div "Breadcrumb Level 2" at bounding box center [402, 250] width 136 height 10
click at [463, 250] on icon "times" at bounding box center [464, 250] width 3 height 4
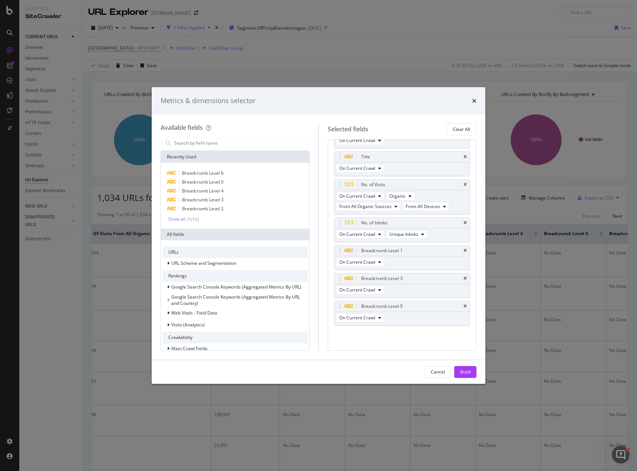
click at [463, 250] on icon "times" at bounding box center [464, 250] width 3 height 4
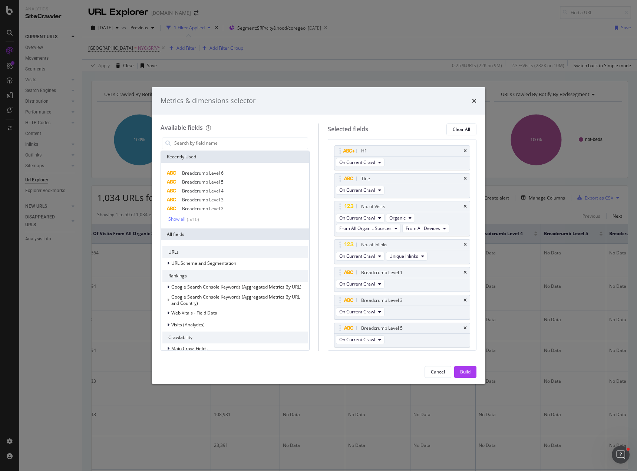
click at [461, 250] on div "No. of Inlinks On Current Crawl Unique Inlinks" at bounding box center [402, 251] width 136 height 25
click at [465, 272] on icon "times" at bounding box center [464, 272] width 3 height 4
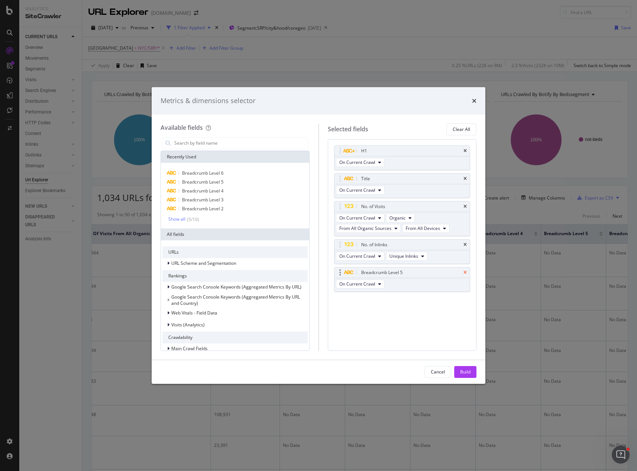
click at [465, 273] on icon "times" at bounding box center [464, 272] width 3 height 4
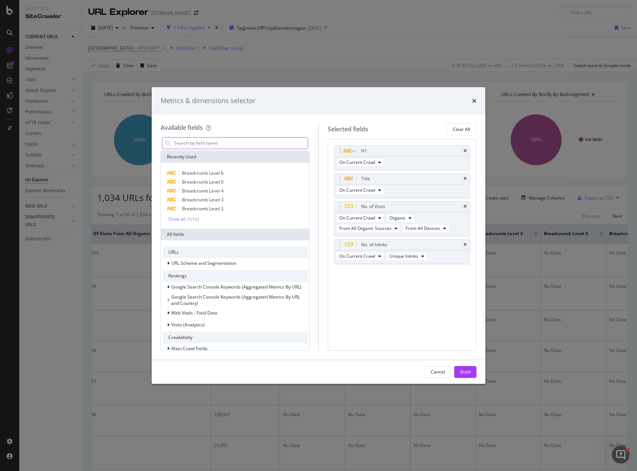
click at [218, 141] on input "modal" at bounding box center [240, 142] width 134 height 11
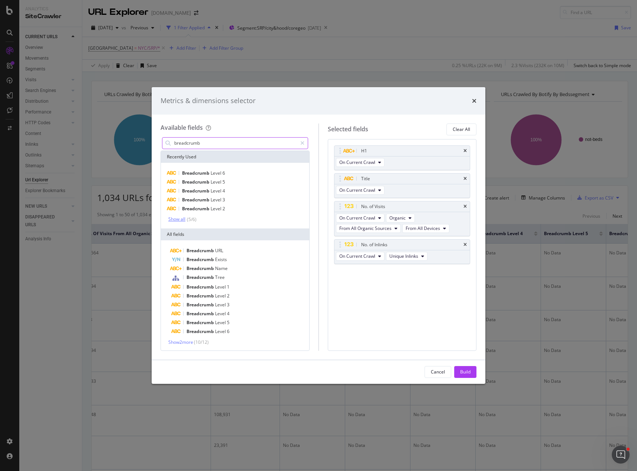
type input "breadcrumb"
click at [174, 220] on div "Show all" at bounding box center [176, 218] width 17 height 5
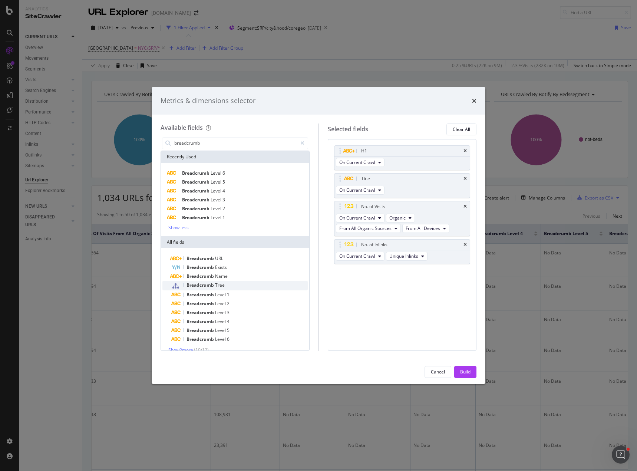
click at [223, 285] on span "Tree" at bounding box center [220, 285] width 10 height 6
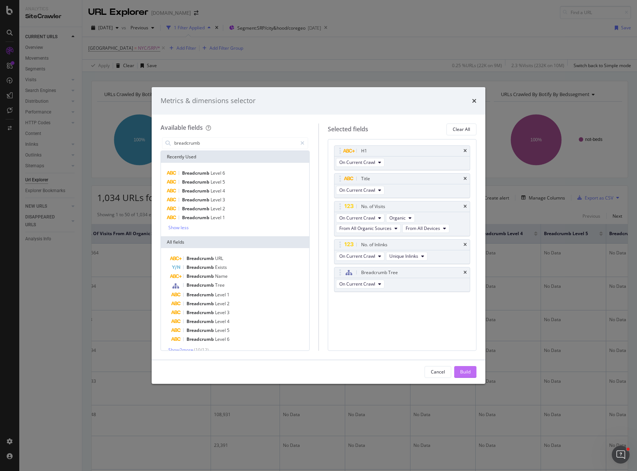
click at [468, 369] on div "Build" at bounding box center [465, 371] width 10 height 6
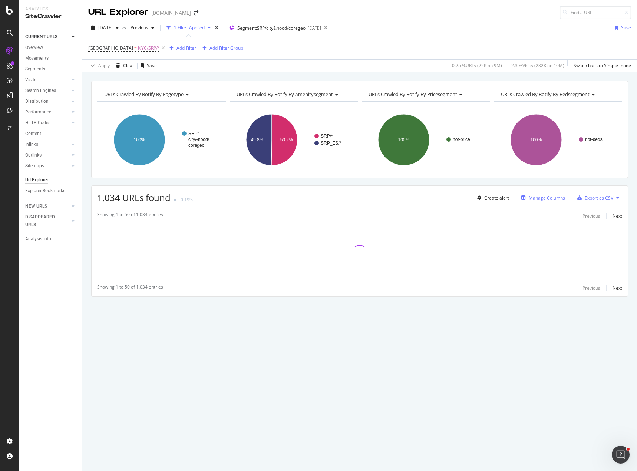
click at [542, 199] on div "Manage Columns" at bounding box center [546, 198] width 36 height 6
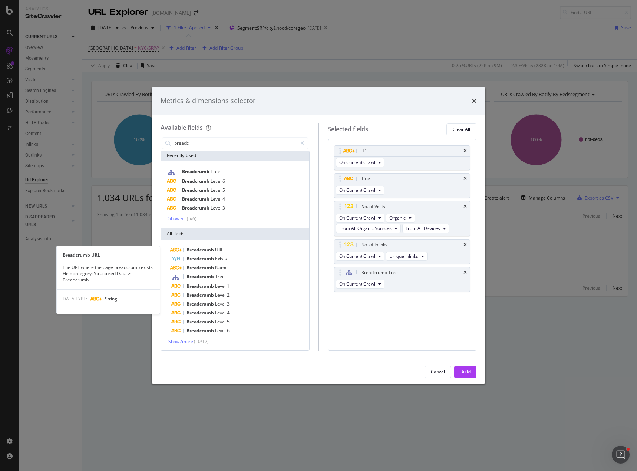
scroll to position [1, 0]
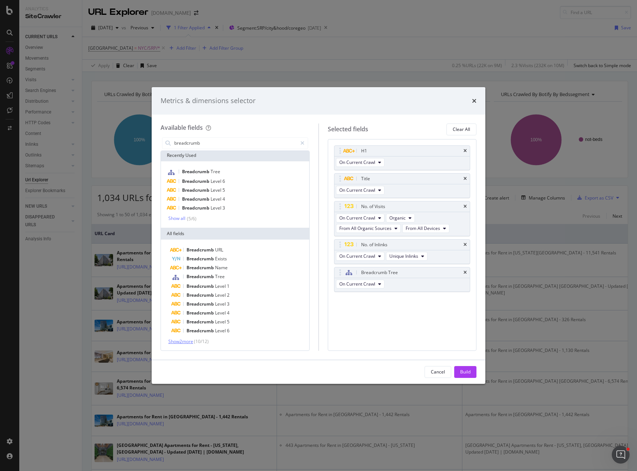
type input "breadcrumb"
click at [184, 341] on span "Show 2 more" at bounding box center [180, 341] width 25 height 6
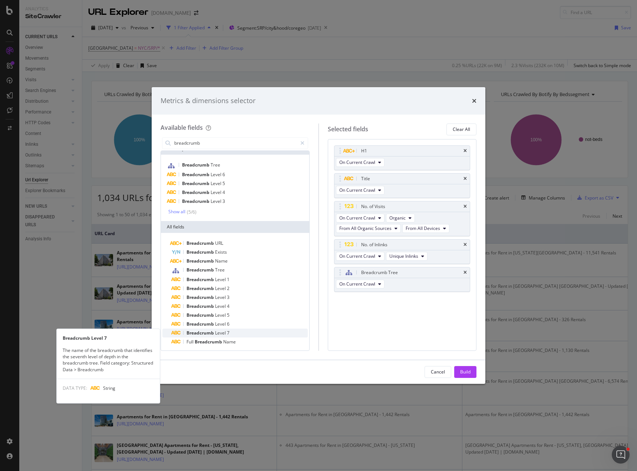
scroll to position [10, 0]
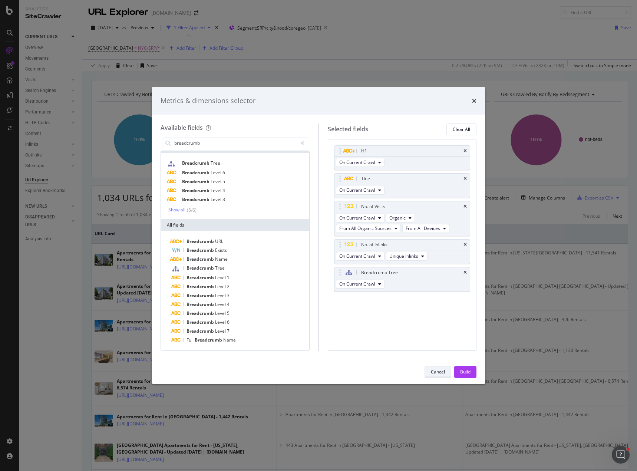
click at [437, 372] on div "Cancel" at bounding box center [438, 371] width 14 height 6
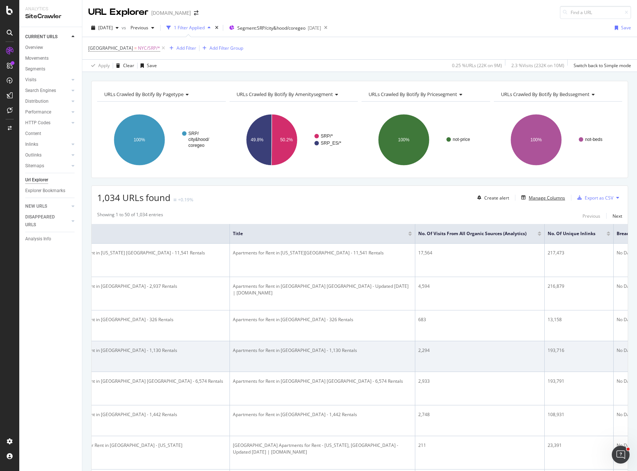
scroll to position [0, 235]
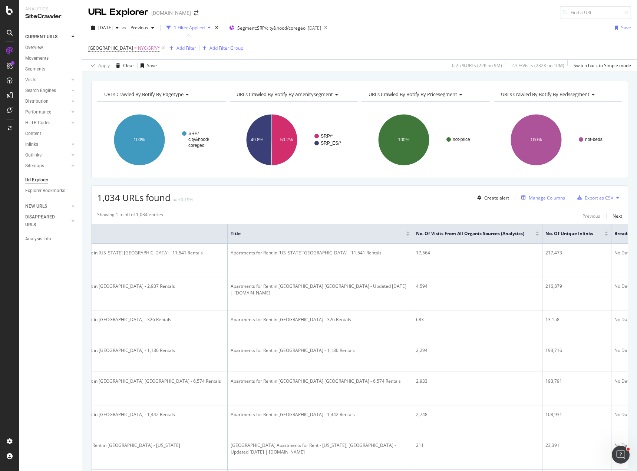
click at [541, 197] on div "Manage Columns" at bounding box center [546, 198] width 36 height 6
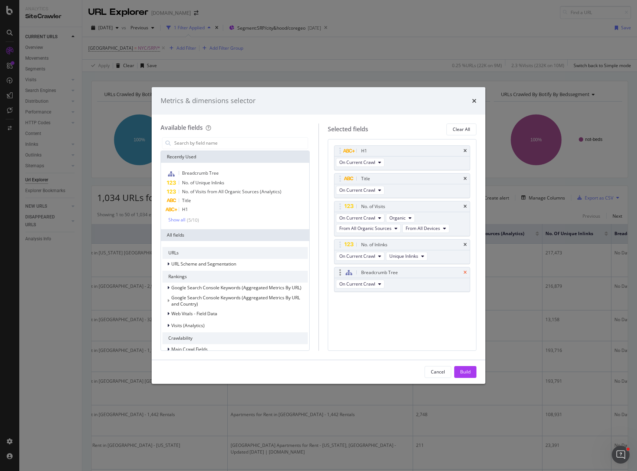
click at [465, 271] on icon "times" at bounding box center [464, 272] width 3 height 4
click at [448, 368] on button "Cancel" at bounding box center [437, 372] width 27 height 12
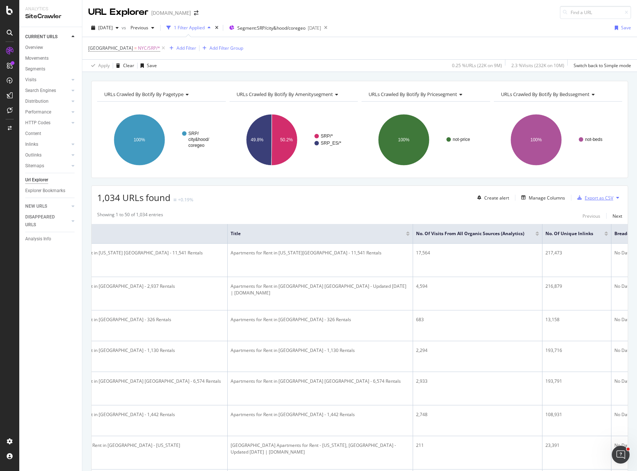
click at [595, 200] on div "Export as CSV" at bounding box center [598, 198] width 29 height 6
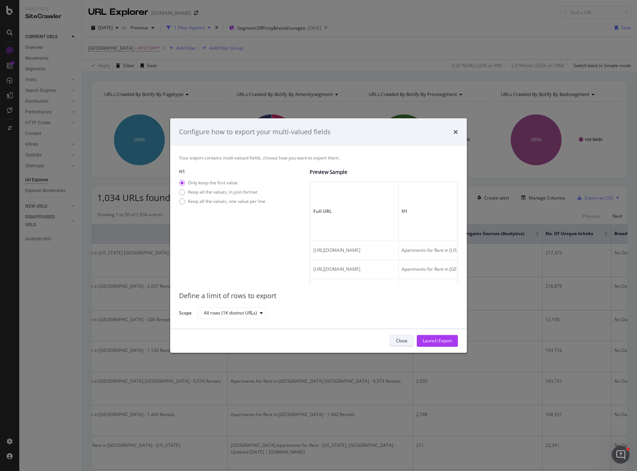
click at [403, 343] on div "Close" at bounding box center [401, 340] width 11 height 6
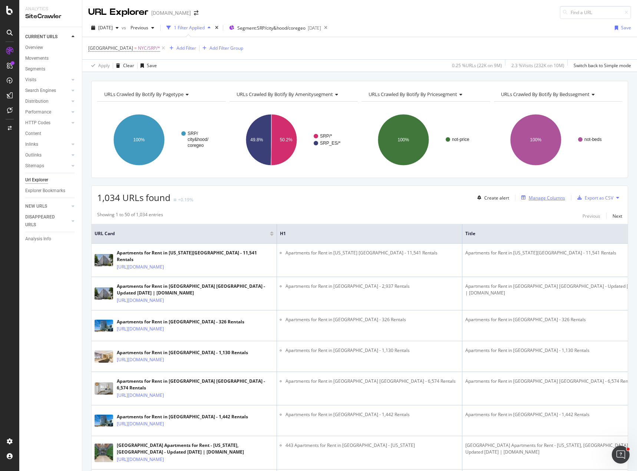
click at [547, 196] on div "Manage Columns" at bounding box center [546, 198] width 36 height 6
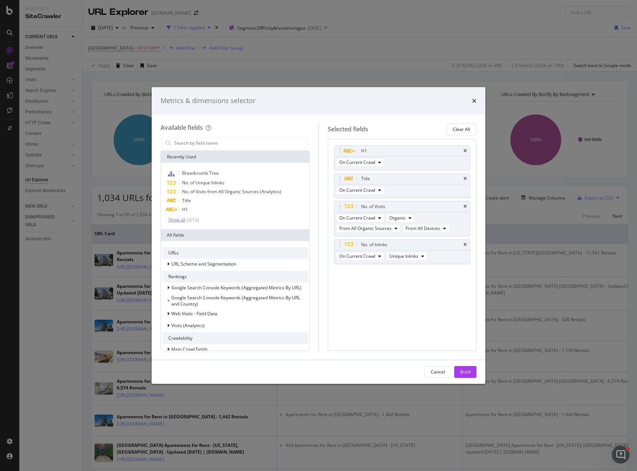
click at [175, 220] on div "Show all" at bounding box center [176, 219] width 17 height 5
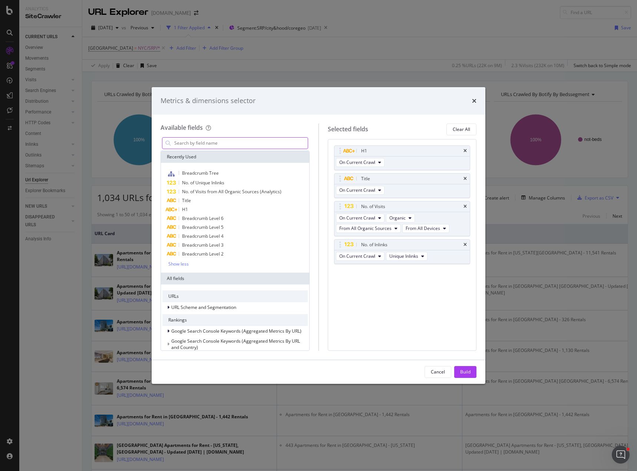
click at [204, 149] on div "modal" at bounding box center [235, 143] width 146 height 12
click at [201, 142] on input "modal" at bounding box center [240, 142] width 134 height 11
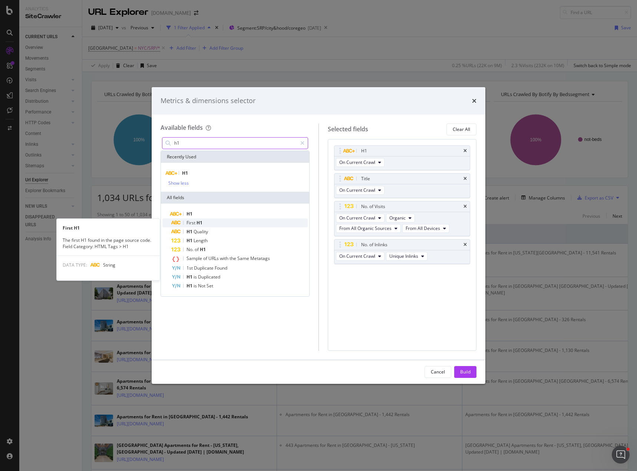
type input "h1"
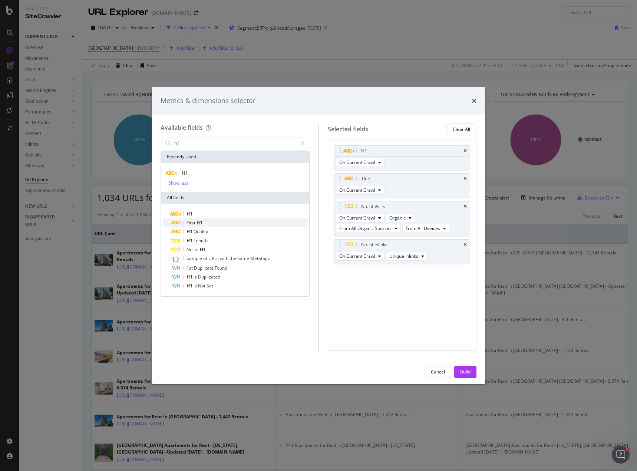
click at [199, 221] on span "H1" at bounding box center [199, 222] width 6 height 6
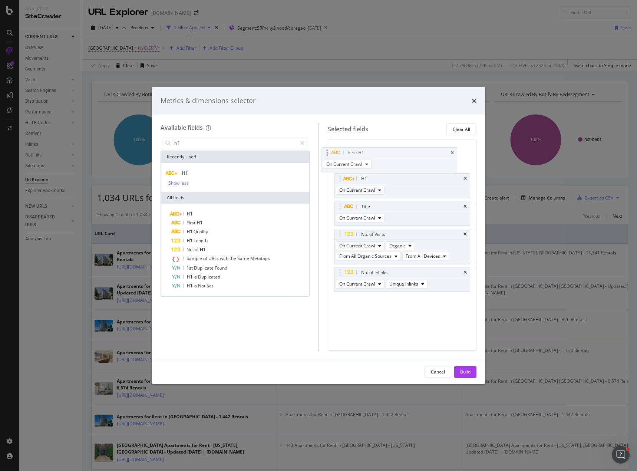
drag, startPoint x: 339, startPoint y: 272, endPoint x: 355, endPoint y: 155, distance: 117.4
click at [330, 151] on body "Analytics SiteCrawler CURRENT URLS Overview Movements Segments Visits Analysis …" at bounding box center [318, 235] width 637 height 471
click at [467, 176] on div "H1" at bounding box center [402, 178] width 136 height 10
click at [465, 178] on icon "times" at bounding box center [464, 178] width 3 height 4
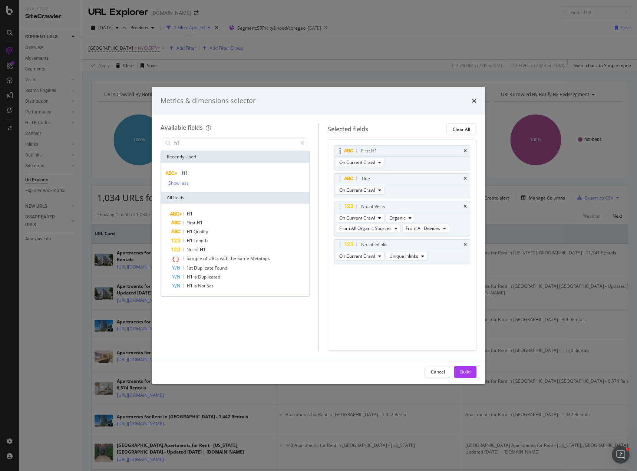
drag, startPoint x: 471, startPoint y: 373, endPoint x: 425, endPoint y: 158, distance: 219.6
click at [428, 160] on div "Metrics & dimensions selector Available fields h1 Recently Used H1 Show less Al…" at bounding box center [318, 235] width 333 height 296
drag, startPoint x: 340, startPoint y: 179, endPoint x: 338, endPoint y: 149, distance: 29.3
click at [337, 146] on body "Analytics SiteCrawler CURRENT URLS Overview Movements Segments Visits Analysis …" at bounding box center [318, 235] width 637 height 471
click at [463, 372] on div "Build" at bounding box center [465, 371] width 10 height 6
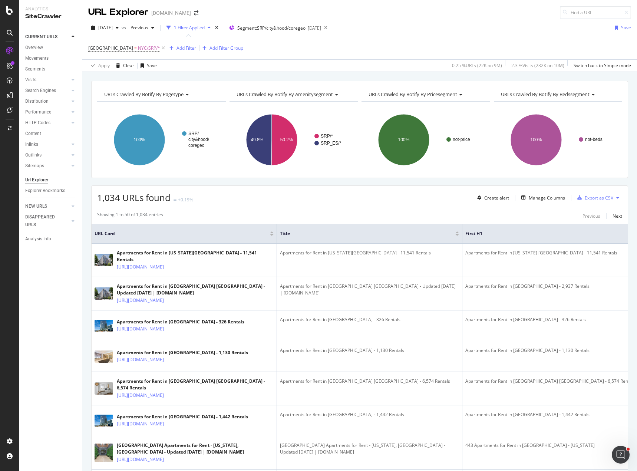
click at [593, 198] on div "Export as CSV" at bounding box center [598, 198] width 29 height 6
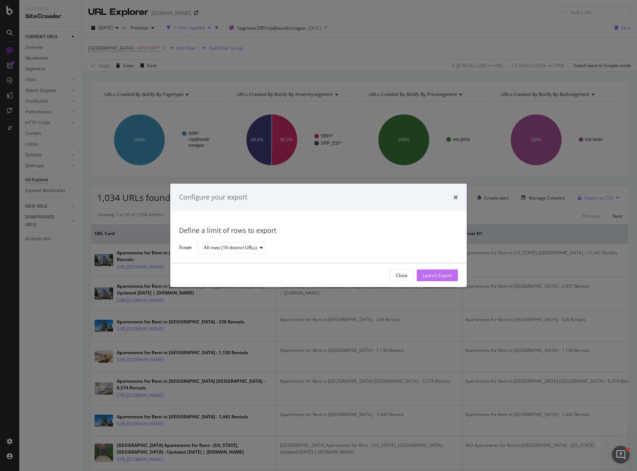
click at [440, 272] on div "Launch Export" at bounding box center [436, 275] width 29 height 11
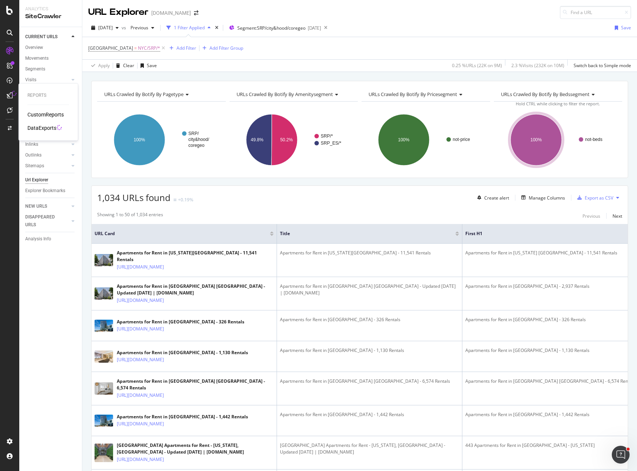
click at [46, 129] on div "DataExports" at bounding box center [41, 127] width 29 height 7
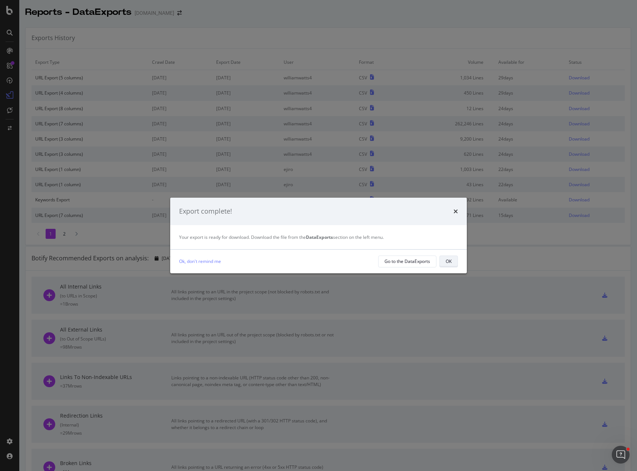
click at [449, 262] on div "OK" at bounding box center [448, 261] width 6 height 6
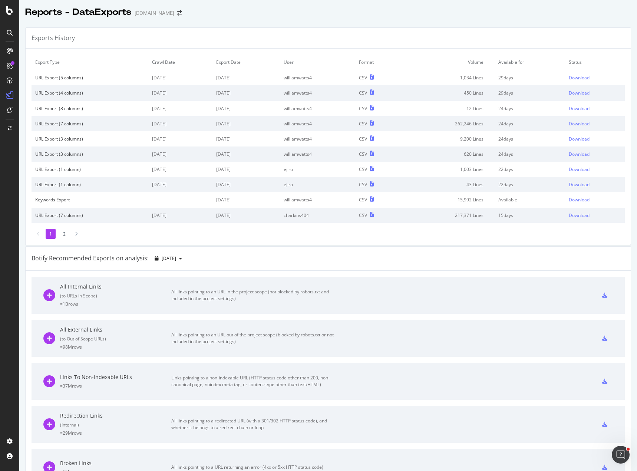
click at [580, 73] on td "Download" at bounding box center [595, 78] width 60 height 16
click at [578, 76] on div "Download" at bounding box center [578, 77] width 21 height 6
drag, startPoint x: 58, startPoint y: 436, endPoint x: 88, endPoint y: 435, distance: 30.0
click at [59, 436] on div "Segment Editor" at bounding box center [58, 438] width 70 height 6
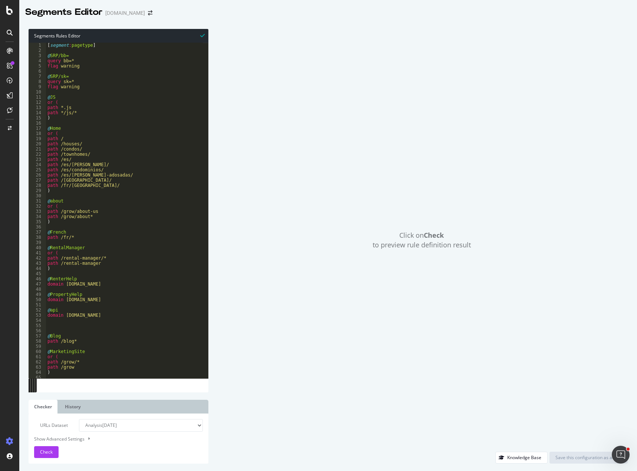
click at [113, 424] on select "Analysis [DATE] Analysis [DATE] Analysis [DATE] Analysis [DATE] Analysis [DATE]…" at bounding box center [141, 425] width 124 height 13
click at [143, 432] on div "URLs Dataset Analysis [DATE] Analysis [DATE] Analysis [DATE] Analysis [DATE] An…" at bounding box center [118, 438] width 169 height 39
click at [144, 427] on select "Analysis [DATE] Analysis [DATE] Analysis [DATE] Analysis [DATE] Analysis [DATE]…" at bounding box center [141, 425] width 124 height 13
drag, startPoint x: 147, startPoint y: 424, endPoint x: 167, endPoint y: 415, distance: 22.1
click at [147, 424] on select "Analysis [DATE] Analysis [DATE] Analysis [DATE] Analysis [DATE] Analysis [DATE]…" at bounding box center [141, 425] width 124 height 13
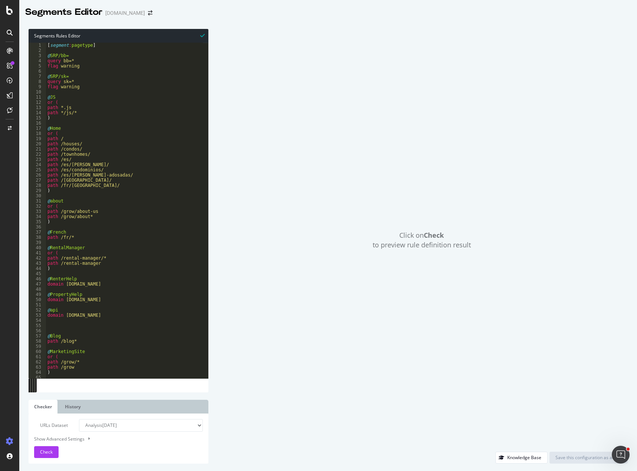
drag, startPoint x: 179, startPoint y: 424, endPoint x: 192, endPoint y: 423, distance: 13.1
click at [179, 424] on select "Analysis [DATE] Analysis [DATE] Analysis [DATE] Analysis [DATE] Analysis [DATE]…" at bounding box center [141, 425] width 124 height 13
select select "urlList"
click at [79, 419] on select "Analysis [DATE] Analysis [DATE] Analysis [DATE] Analysis [DATE] Analysis [DATE]…" at bounding box center [141, 425] width 124 height 13
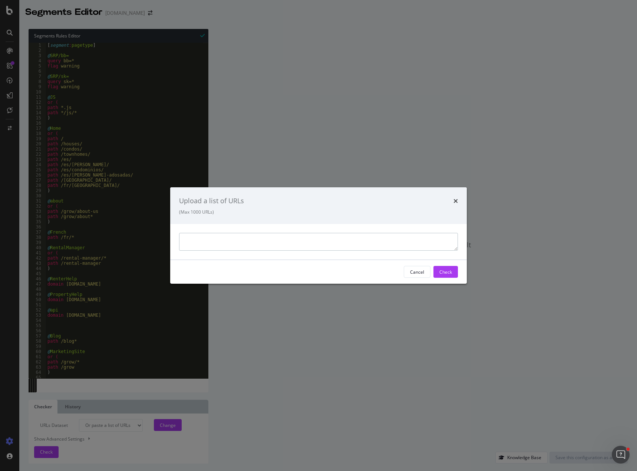
paste textarea "[URL][DOMAIN_NAME]"
type textarea "[URL][DOMAIN_NAME]"
click at [448, 266] on div "Check" at bounding box center [445, 271] width 13 height 11
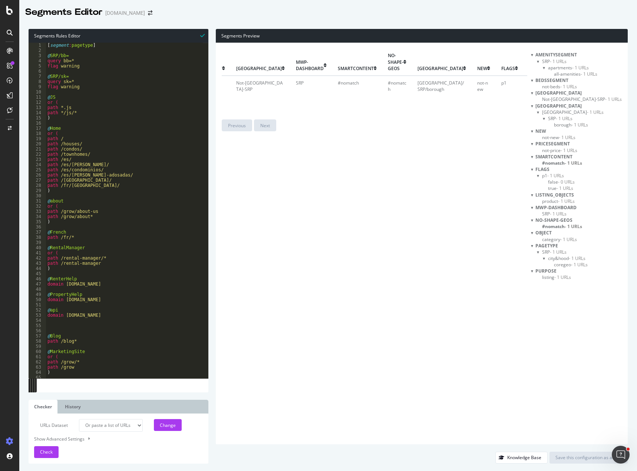
scroll to position [0, 263]
drag, startPoint x: 367, startPoint y: 221, endPoint x: 372, endPoint y: 217, distance: 6.3
click at [368, 221] on div "url pagetype AmenitySegment PriceSegment BedsSegment [GEOGRAPHIC_DATA] mwp-dash…" at bounding box center [374, 243] width 305 height 389
type textarea ")"
click at [147, 224] on div "[ segment : pagetype ] @ SRP/bb= query bb=* flag warning @ SRP/sk= query sk=* f…" at bounding box center [161, 213] width 230 height 340
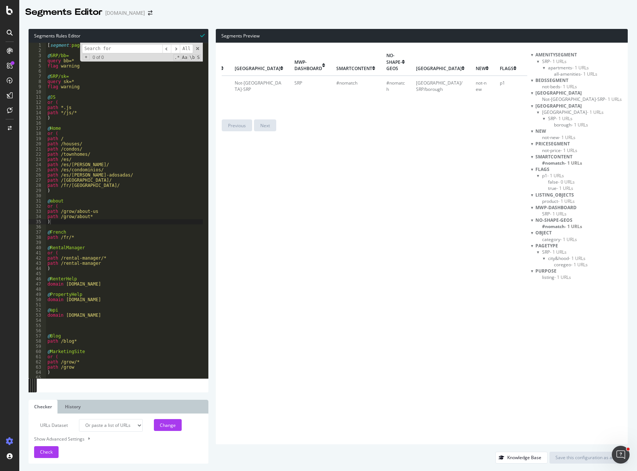
type input "pelham-[GEOGRAPHIC_DATA]/"
